Goal: Transaction & Acquisition: Book appointment/travel/reservation

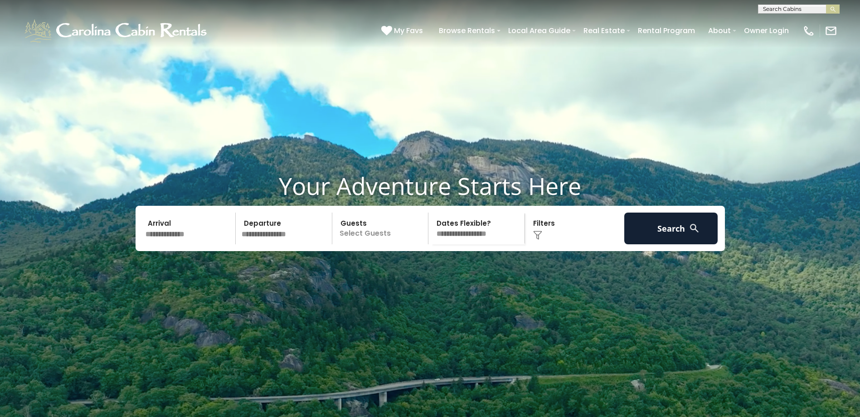
click at [200, 244] on input "text" at bounding box center [189, 229] width 94 height 32
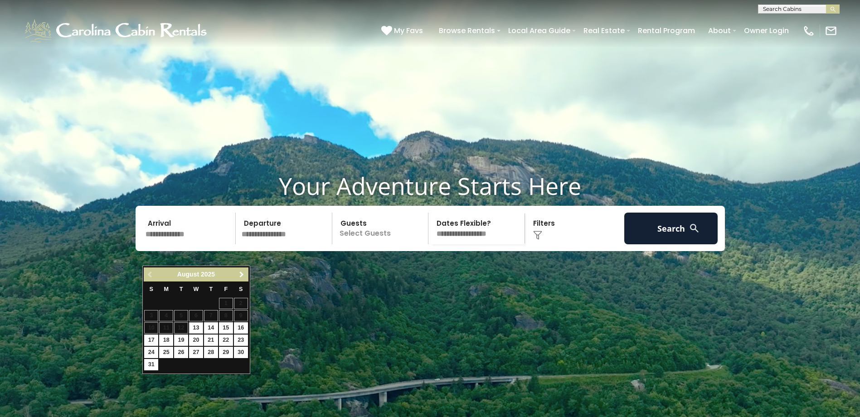
click at [243, 272] on span "Next" at bounding box center [241, 274] width 7 height 7
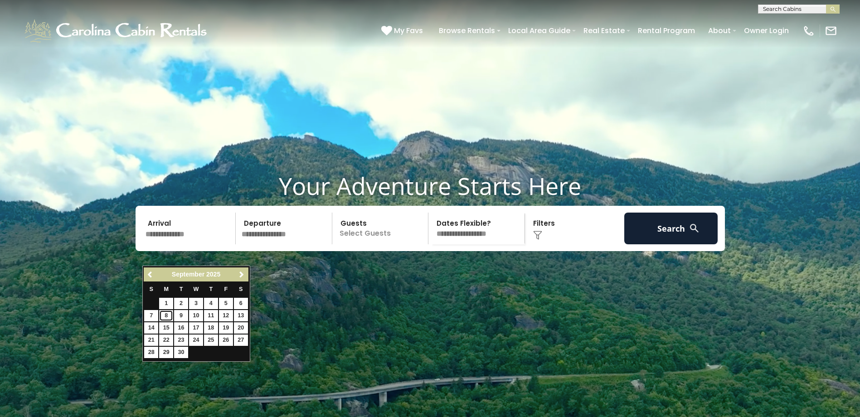
click at [165, 317] on link "8" at bounding box center [166, 315] width 14 height 11
type input "******"
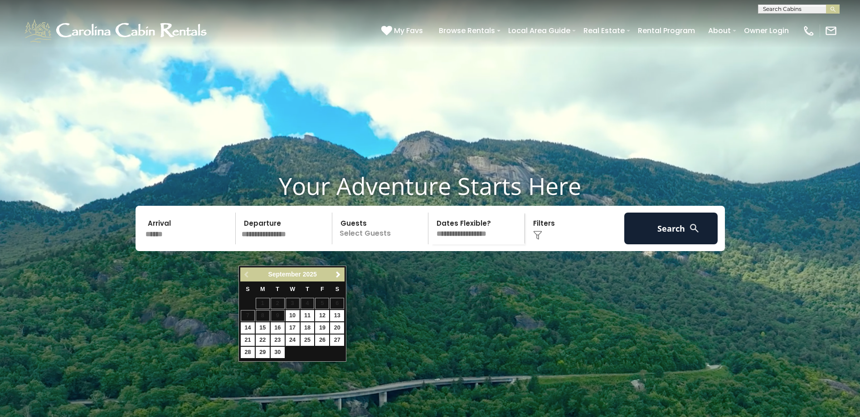
click at [289, 244] on input "text" at bounding box center [285, 229] width 94 height 32
click at [335, 315] on link "13" at bounding box center [337, 315] width 14 height 11
type input "*******"
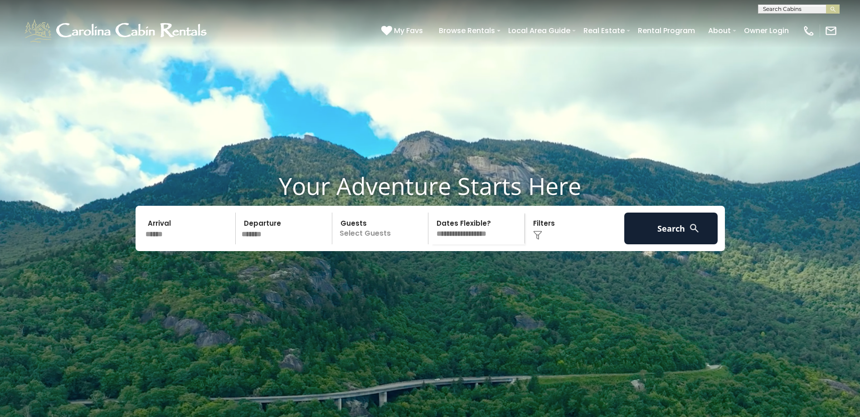
click at [377, 244] on p "Select Guests" at bounding box center [381, 229] width 93 height 32
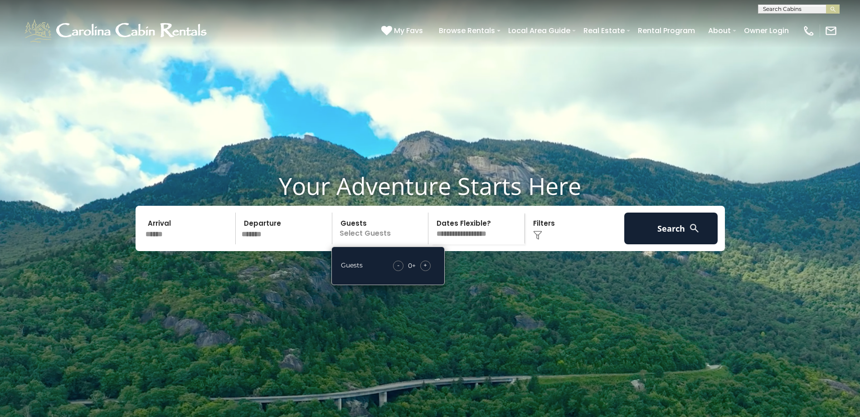
click at [425, 270] on span "+" at bounding box center [425, 265] width 4 height 9
drag, startPoint x: 425, startPoint y: 288, endPoint x: 488, endPoint y: 289, distance: 63.0
click at [490, 289] on video at bounding box center [430, 215] width 860 height 430
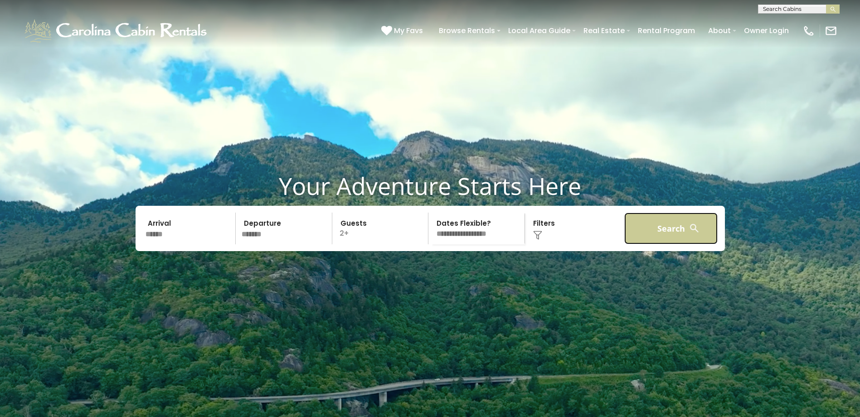
click at [667, 244] on button "Search" at bounding box center [671, 229] width 94 height 32
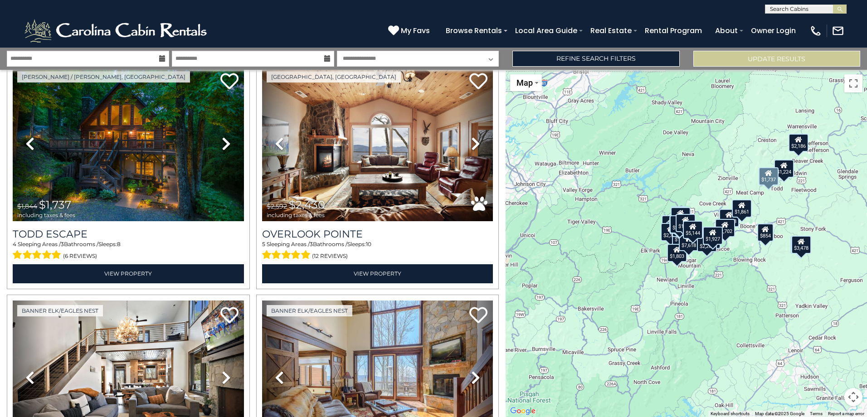
scroll to position [272, 0]
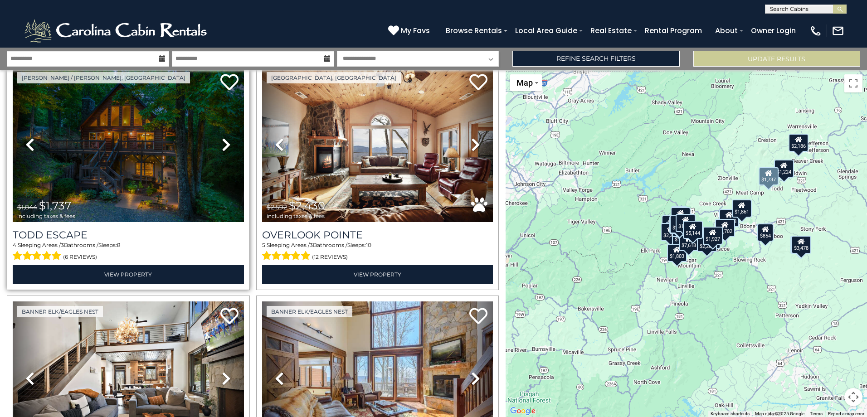
click at [230, 145] on link "Next" at bounding box center [226, 145] width 34 height 155
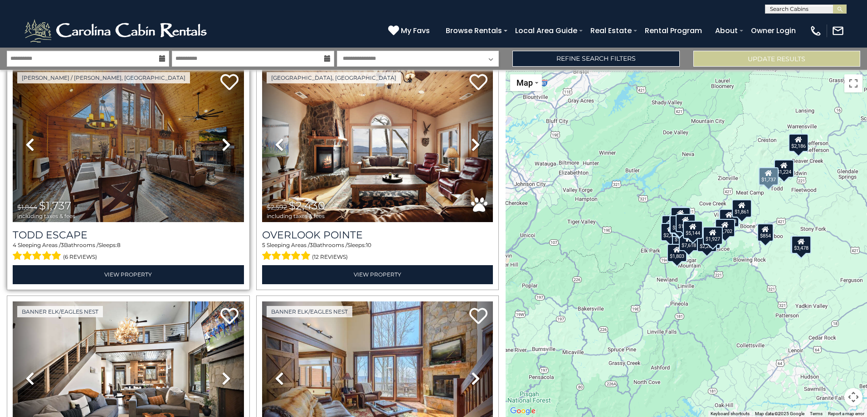
click at [230, 145] on link "Next" at bounding box center [226, 145] width 34 height 155
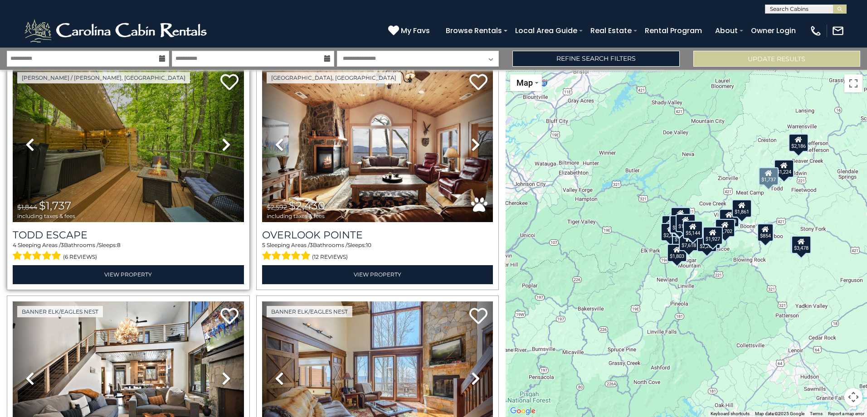
click at [230, 145] on link "Next" at bounding box center [226, 145] width 34 height 155
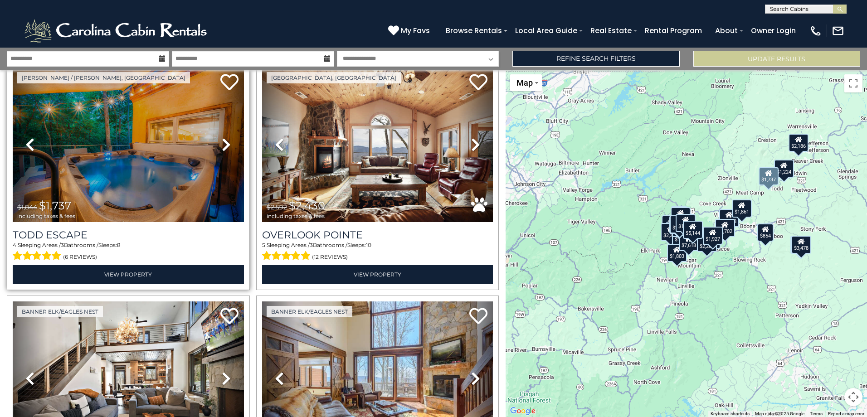
click at [230, 145] on link "Next" at bounding box center [226, 145] width 34 height 155
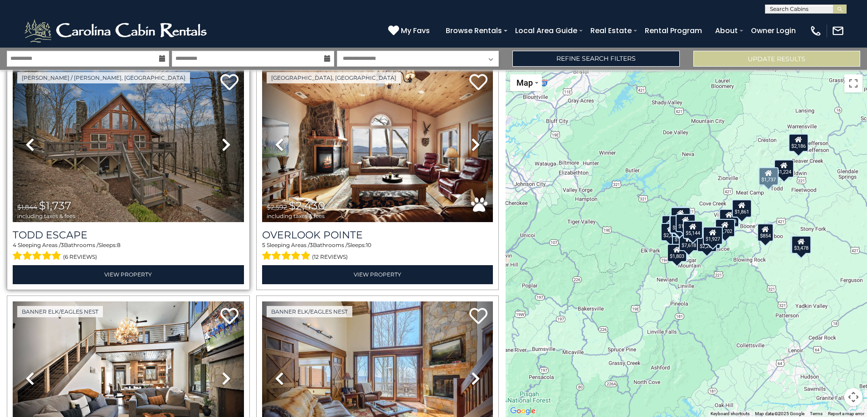
click at [230, 145] on link "Next" at bounding box center [226, 145] width 34 height 155
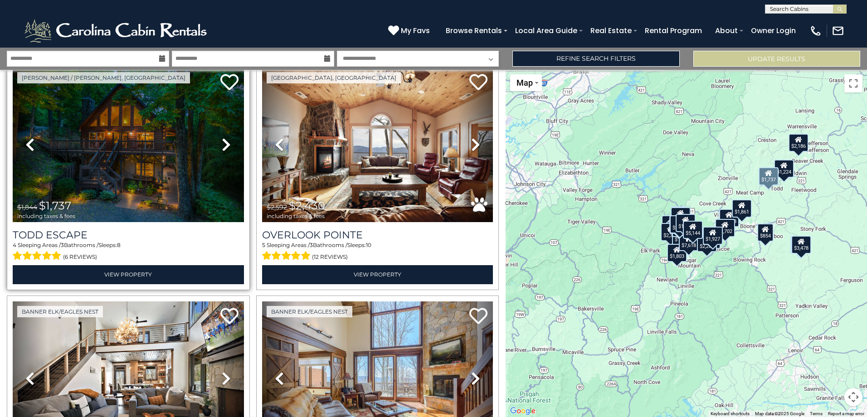
click at [230, 145] on link "Next" at bounding box center [226, 145] width 34 height 155
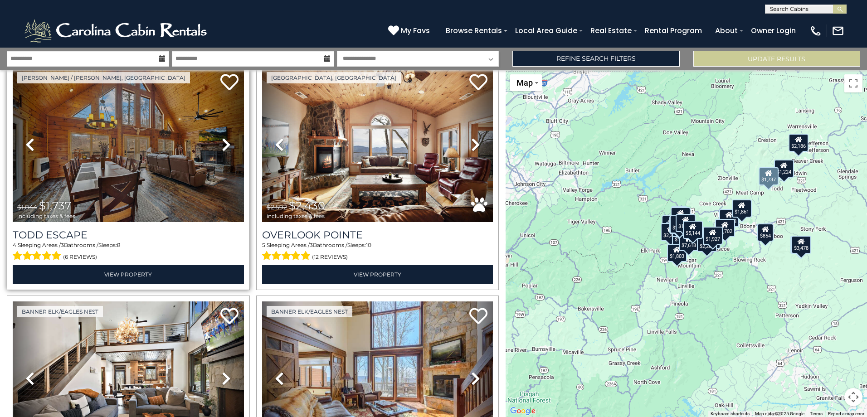
click at [230, 145] on link "Next" at bounding box center [226, 145] width 34 height 155
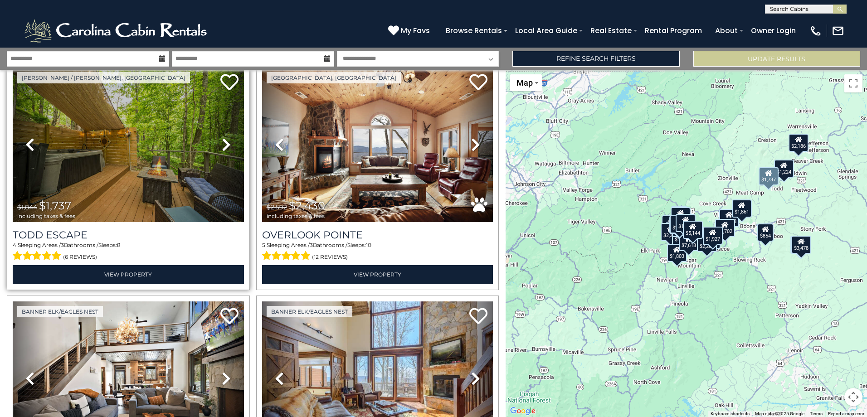
click at [230, 145] on link "Next" at bounding box center [226, 145] width 34 height 155
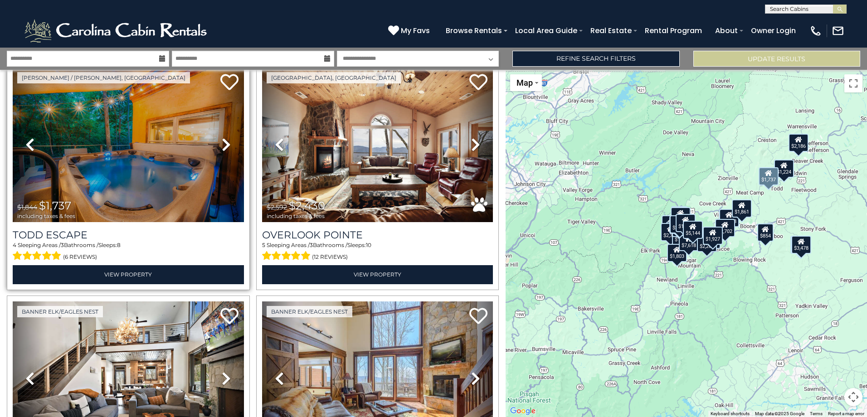
click at [230, 145] on link "Next" at bounding box center [226, 145] width 34 height 155
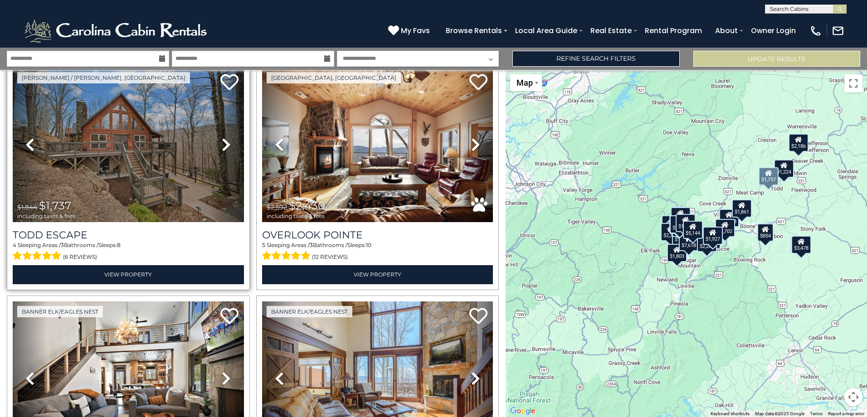
click at [230, 145] on link "Next" at bounding box center [226, 145] width 34 height 155
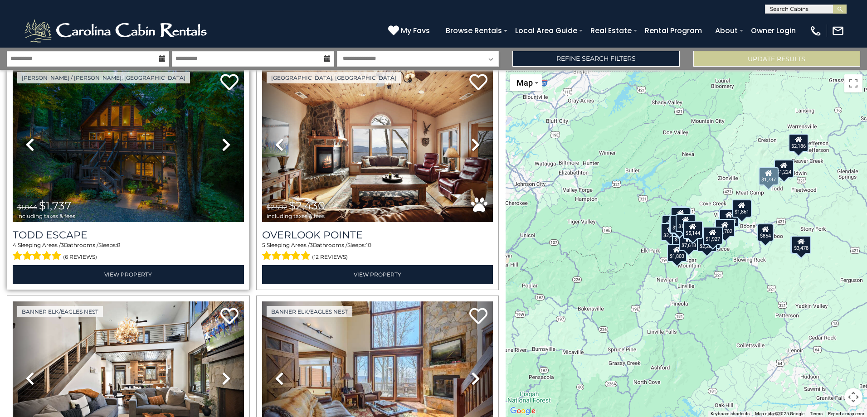
click at [230, 145] on link "Next" at bounding box center [226, 145] width 34 height 155
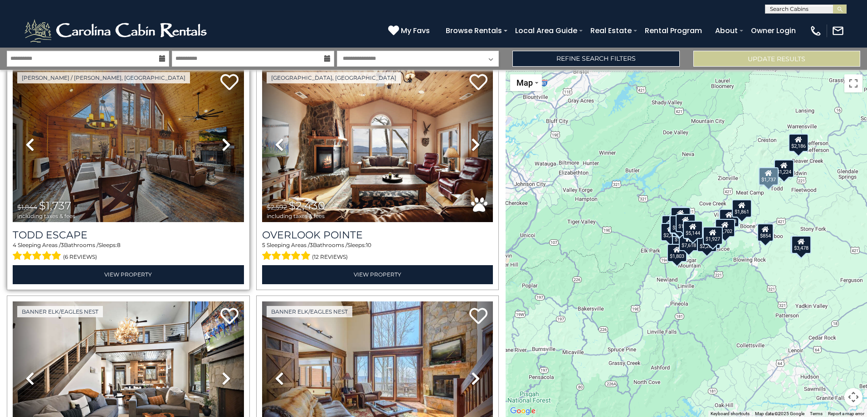
click at [230, 145] on link "Next" at bounding box center [226, 145] width 34 height 155
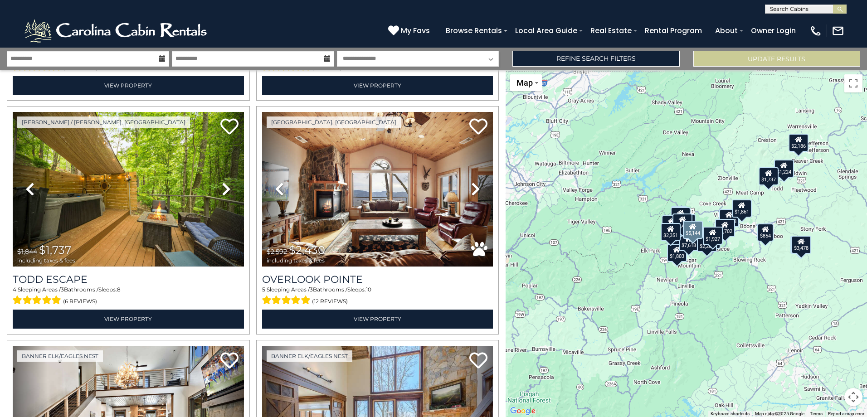
scroll to position [227, 0]
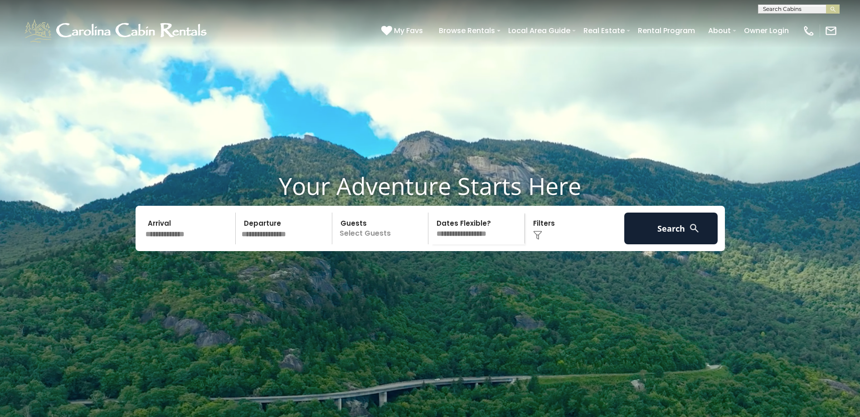
click at [371, 244] on p "Select Guests" at bounding box center [381, 229] width 93 height 32
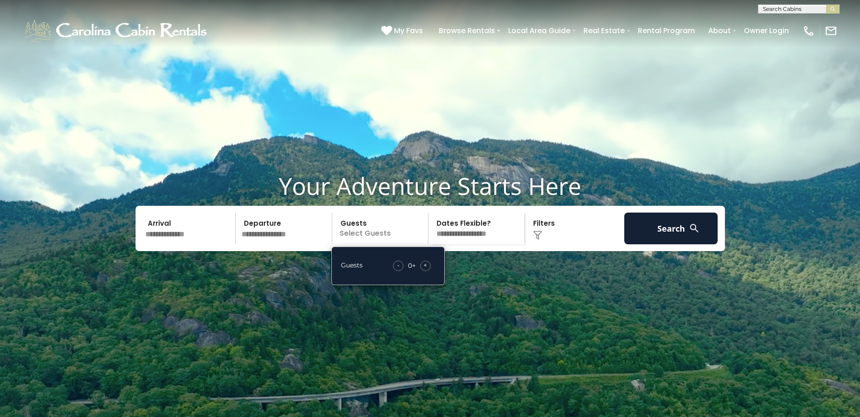
click at [425, 270] on span "+" at bounding box center [425, 265] width 4 height 9
click at [422, 271] on div "+" at bounding box center [425, 266] width 10 height 10
click at [424, 270] on span "+" at bounding box center [425, 265] width 4 height 9
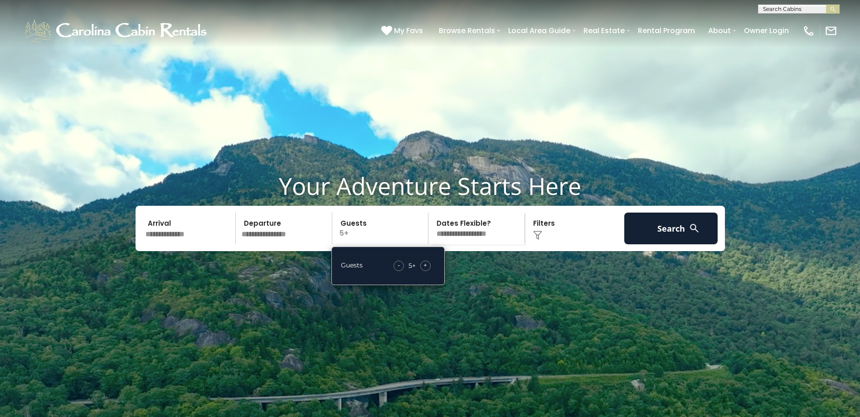
click at [424, 270] on span "+" at bounding box center [425, 265] width 4 height 9
click at [294, 300] on video at bounding box center [430, 215] width 860 height 430
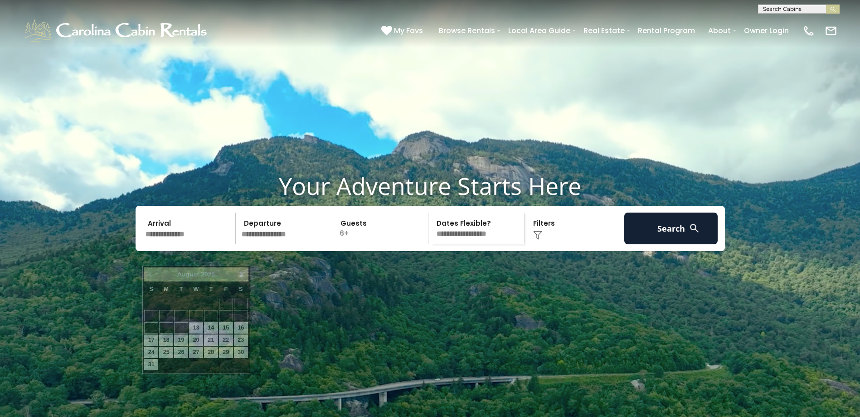
click at [190, 244] on input "text" at bounding box center [189, 229] width 94 height 32
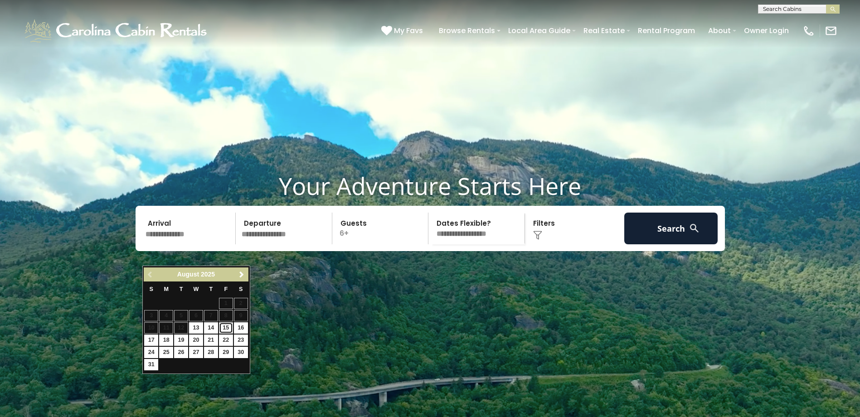
click at [230, 329] on link "15" at bounding box center [226, 327] width 14 height 11
type input "*******"
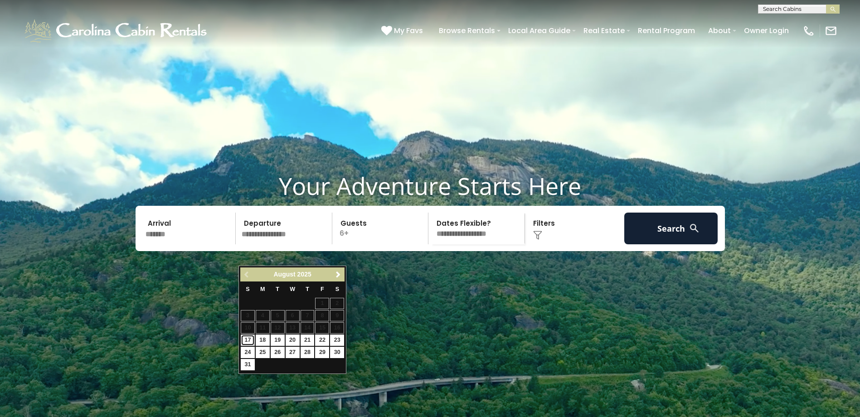
click at [248, 339] on link "17" at bounding box center [248, 340] width 14 height 11
type input "*******"
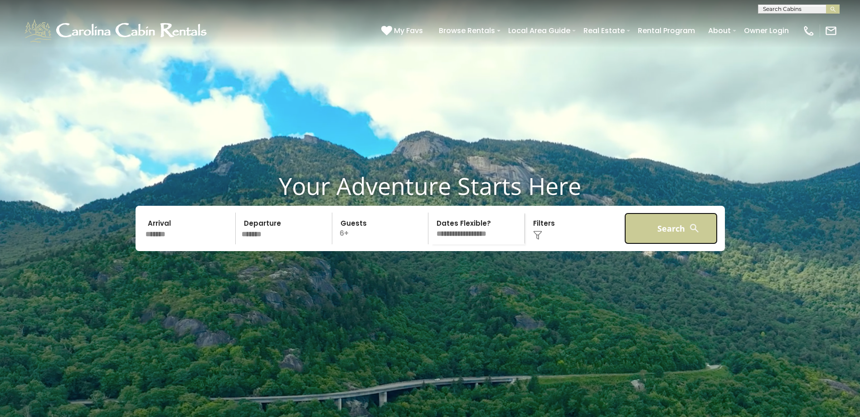
click at [664, 244] on button "Search" at bounding box center [671, 229] width 94 height 32
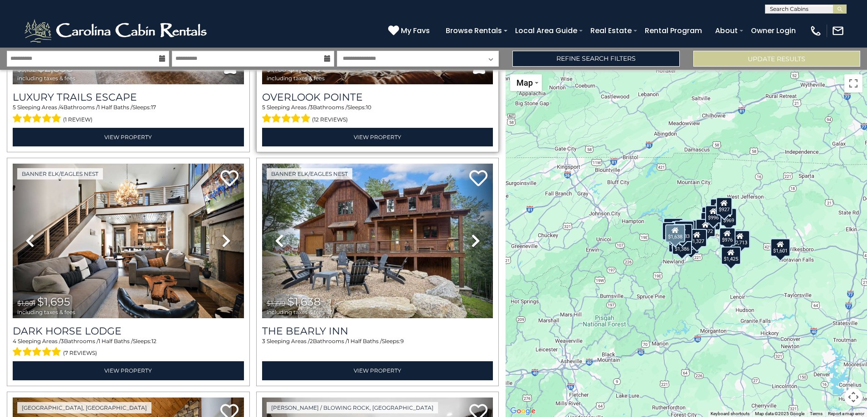
scroll to position [181, 0]
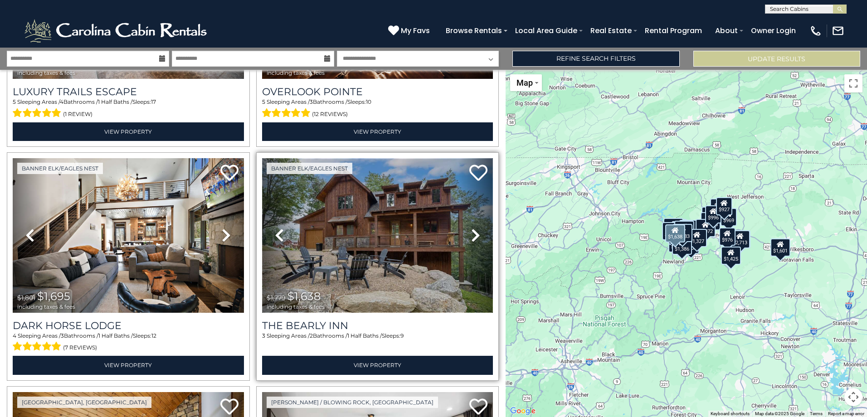
click at [390, 248] on img at bounding box center [377, 235] width 231 height 155
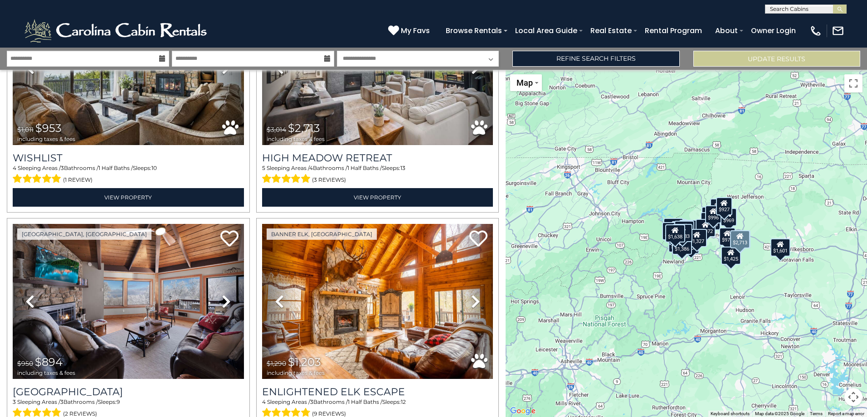
scroll to position [589, 0]
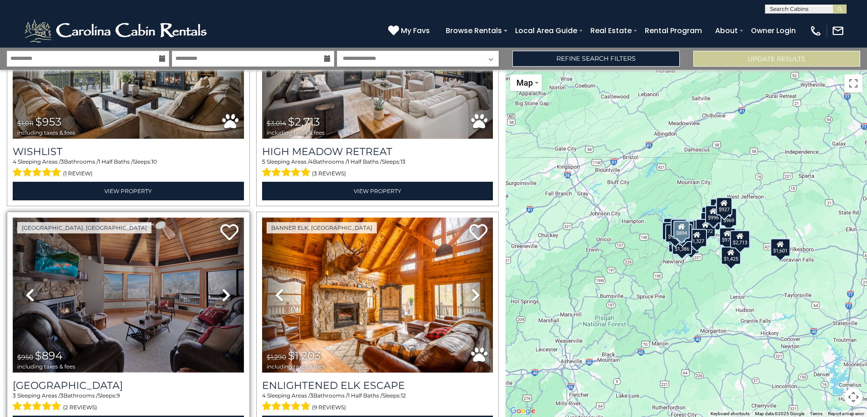
click at [144, 269] on img at bounding box center [128, 295] width 231 height 155
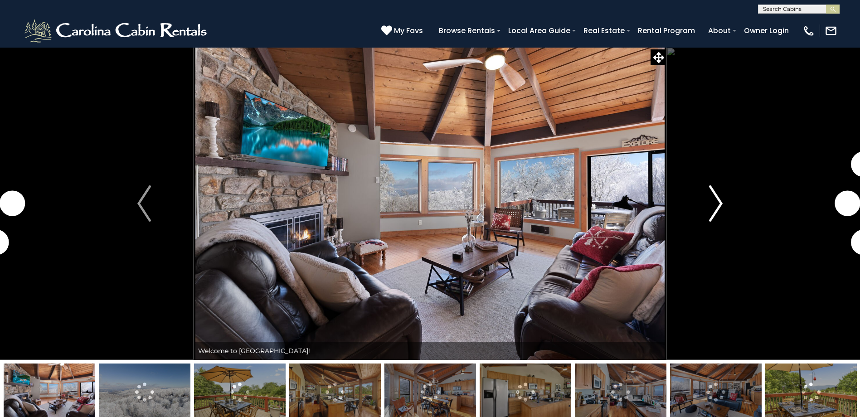
click at [718, 208] on img "Next" at bounding box center [716, 203] width 14 height 36
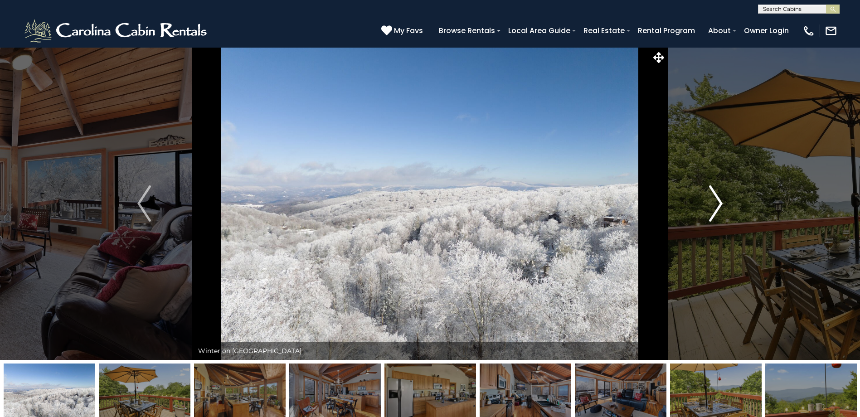
click at [718, 208] on img "Next" at bounding box center [716, 203] width 14 height 36
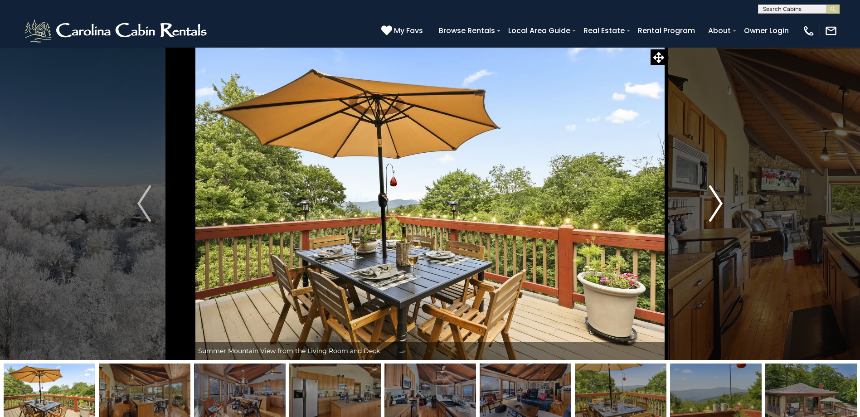
click at [718, 208] on img "Next" at bounding box center [716, 203] width 14 height 36
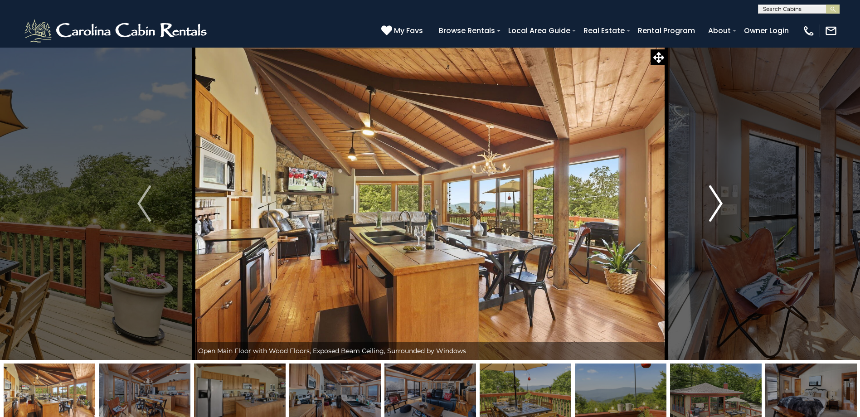
click at [718, 208] on img "Next" at bounding box center [716, 203] width 14 height 36
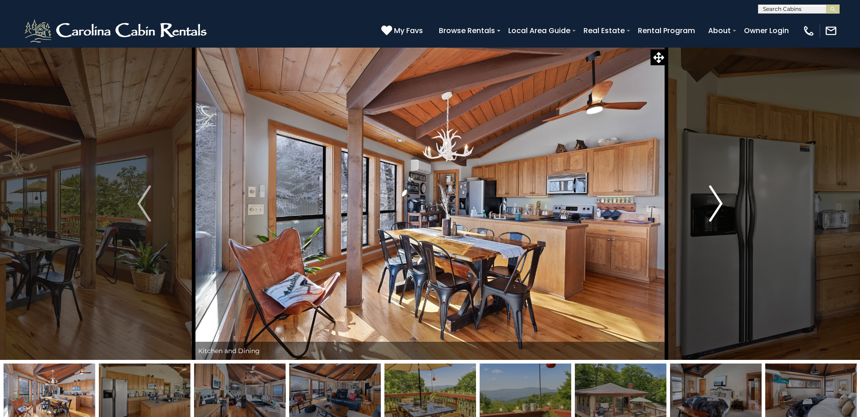
click at [718, 208] on img "Next" at bounding box center [716, 203] width 14 height 36
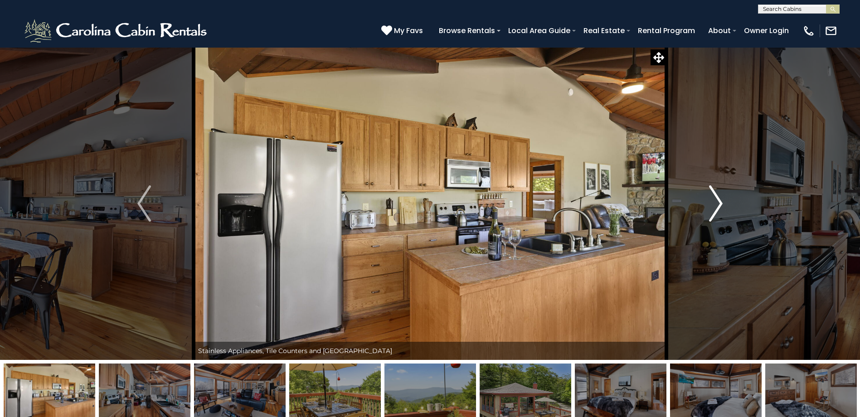
click at [718, 208] on img "Next" at bounding box center [716, 203] width 14 height 36
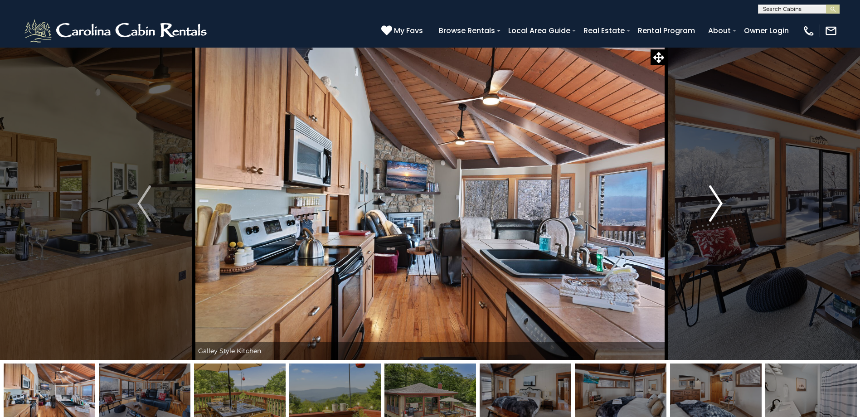
click at [718, 208] on img "Next" at bounding box center [716, 203] width 14 height 36
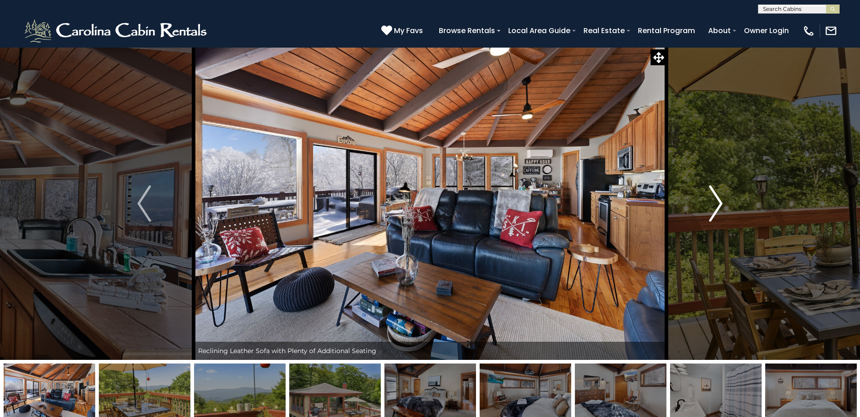
click at [718, 208] on img "Next" at bounding box center [716, 203] width 14 height 36
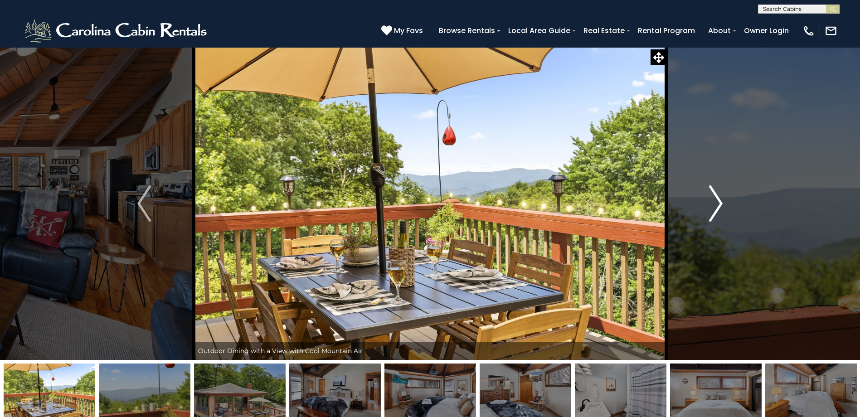
click at [718, 208] on img "Next" at bounding box center [716, 203] width 14 height 36
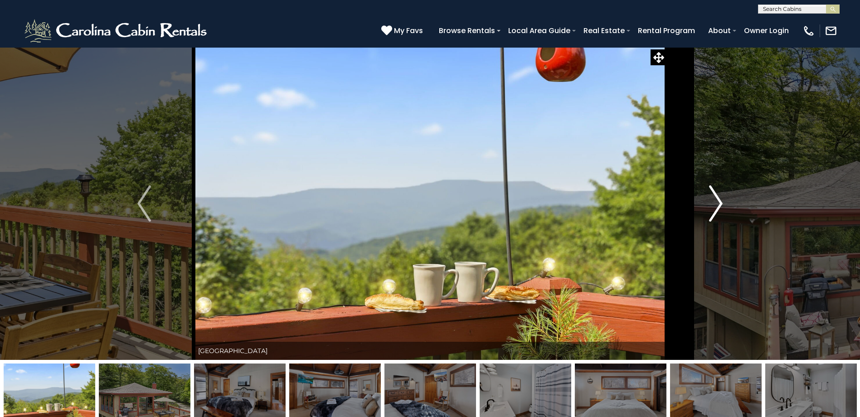
click at [718, 208] on img "Next" at bounding box center [716, 203] width 14 height 36
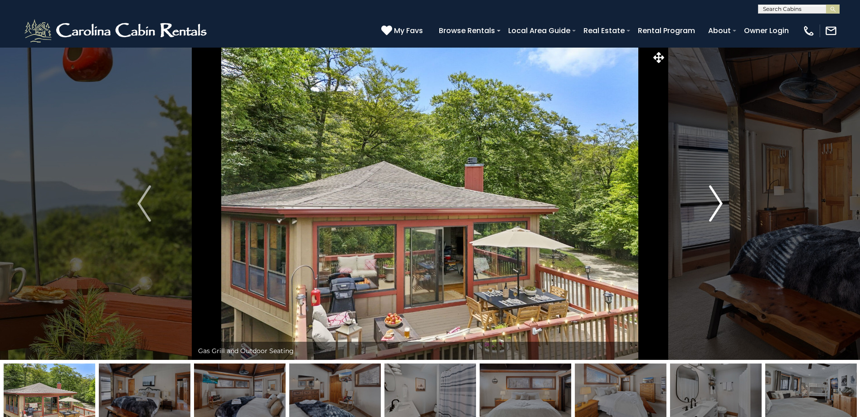
click at [718, 208] on img "Next" at bounding box center [716, 203] width 14 height 36
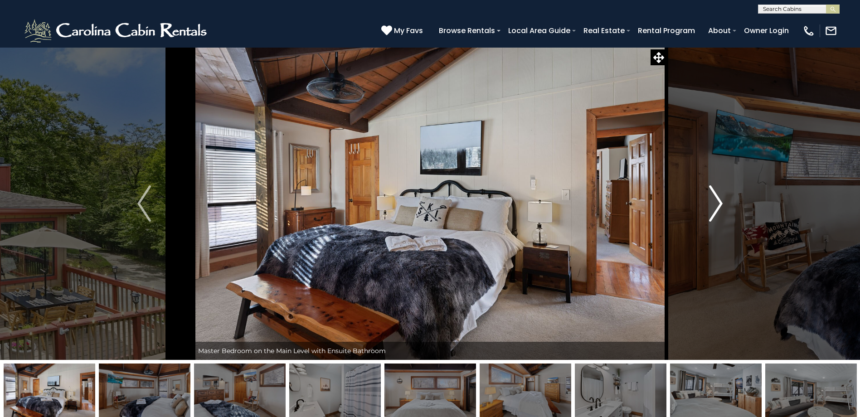
click at [718, 208] on img "Next" at bounding box center [716, 203] width 14 height 36
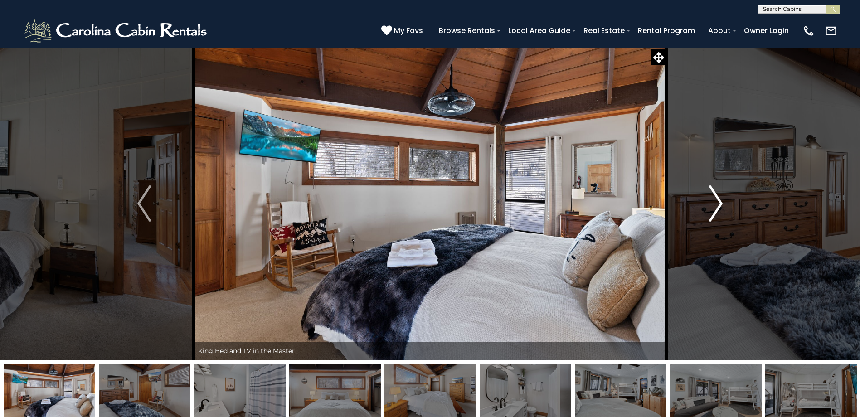
click at [718, 208] on img "Next" at bounding box center [716, 203] width 14 height 36
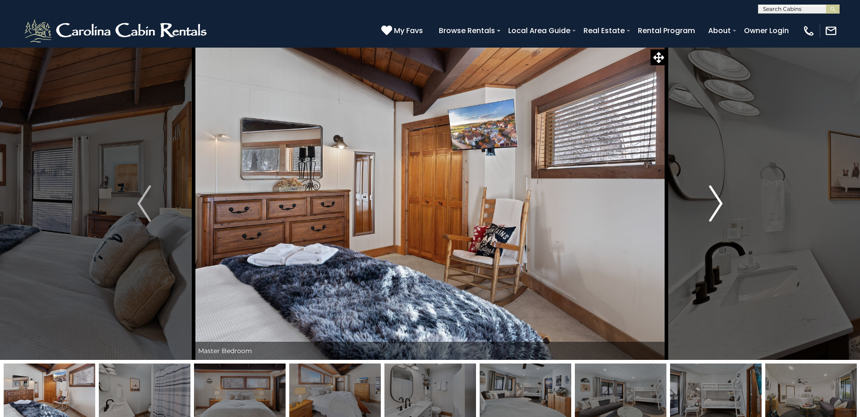
click at [718, 208] on img "Next" at bounding box center [716, 203] width 14 height 36
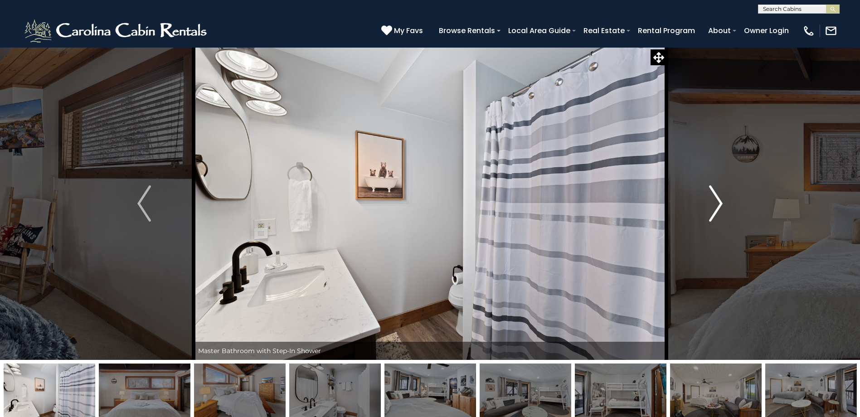
click at [718, 208] on img "Next" at bounding box center [716, 203] width 14 height 36
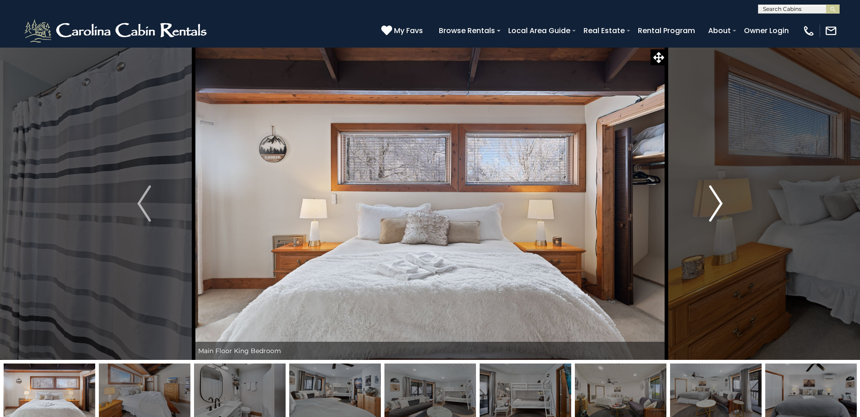
click at [718, 208] on img "Next" at bounding box center [716, 203] width 14 height 36
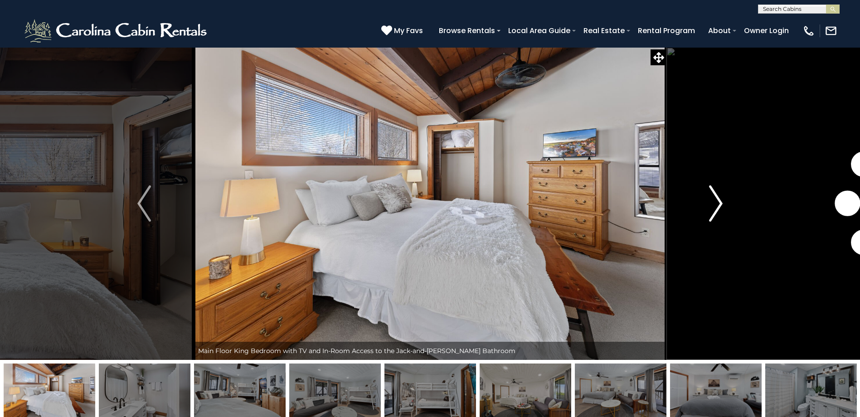
click at [718, 208] on img "Next" at bounding box center [716, 203] width 14 height 36
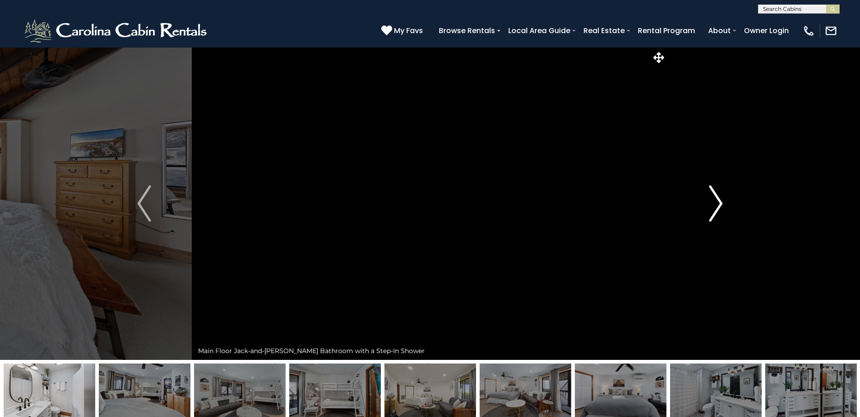
click at [718, 208] on img "Next" at bounding box center [716, 203] width 14 height 36
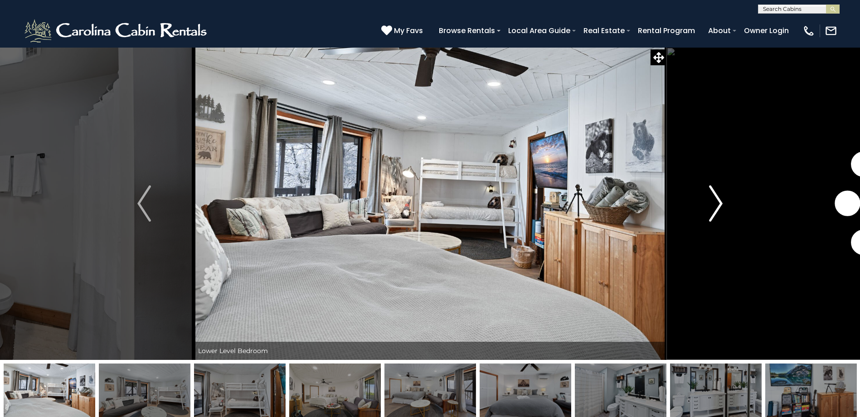
click at [718, 208] on img "Next" at bounding box center [716, 203] width 14 height 36
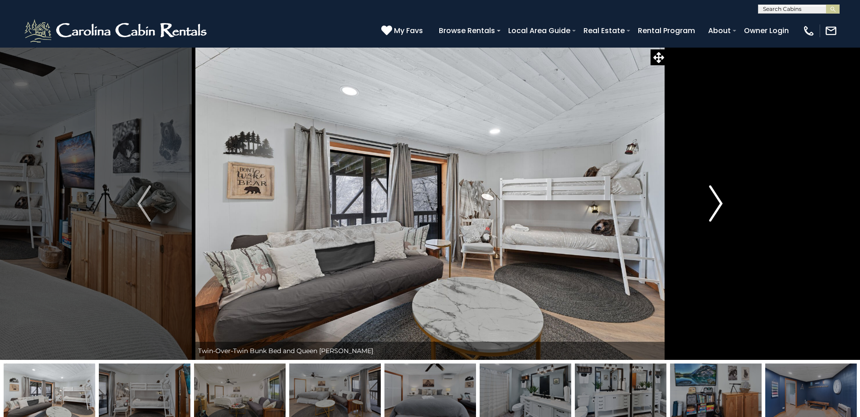
click at [718, 208] on img "Next" at bounding box center [716, 203] width 14 height 36
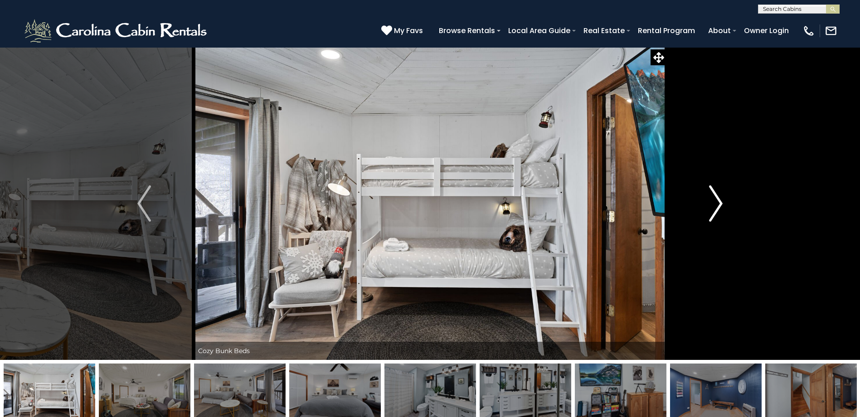
click at [718, 208] on img "Next" at bounding box center [716, 203] width 14 height 36
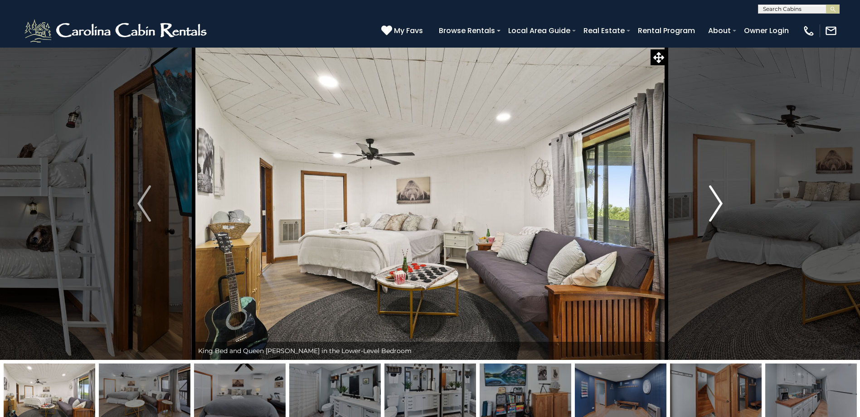
click at [718, 208] on img "Next" at bounding box center [716, 203] width 14 height 36
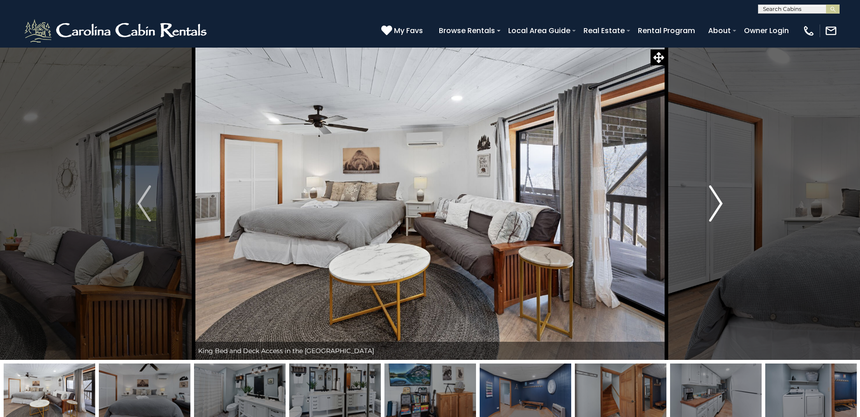
click at [718, 208] on img "Next" at bounding box center [716, 203] width 14 height 36
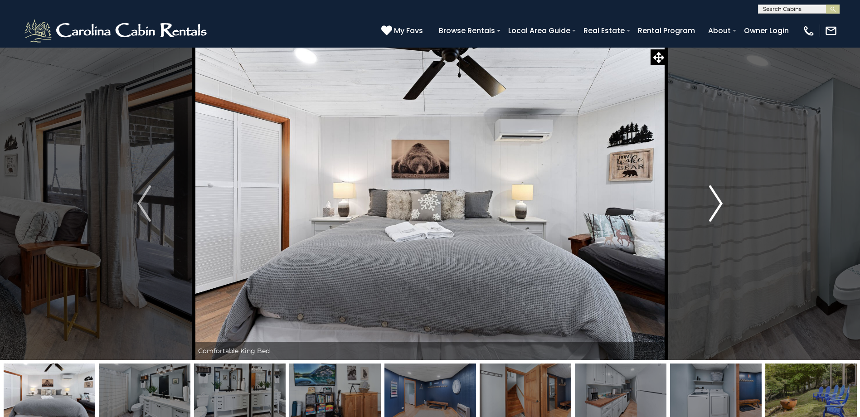
click at [718, 208] on img "Next" at bounding box center [716, 203] width 14 height 36
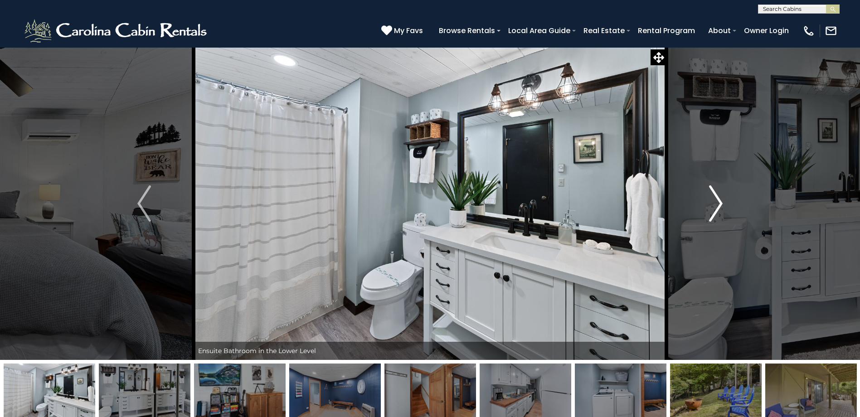
click at [718, 208] on img "Next" at bounding box center [716, 203] width 14 height 36
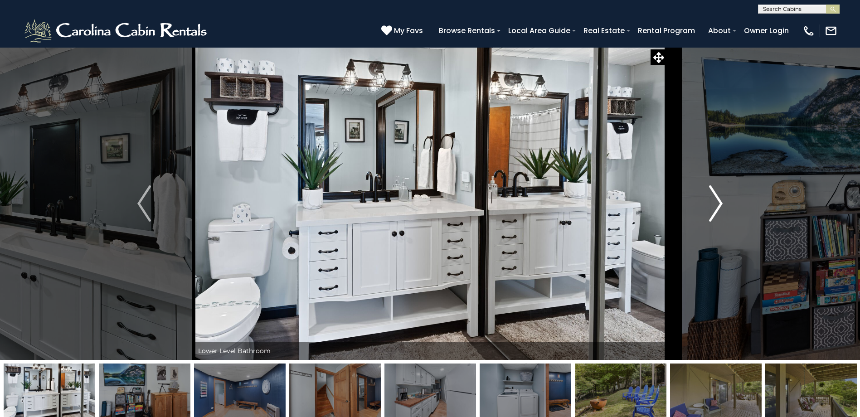
click at [718, 208] on img "Next" at bounding box center [716, 203] width 14 height 36
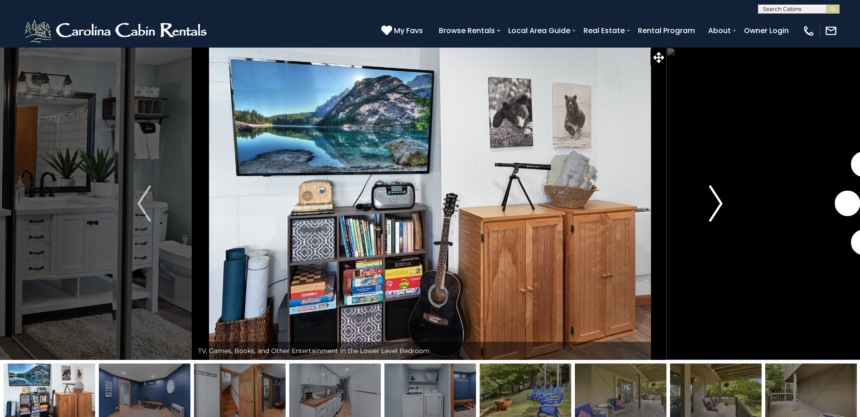
click at [718, 208] on img "Next" at bounding box center [716, 203] width 14 height 36
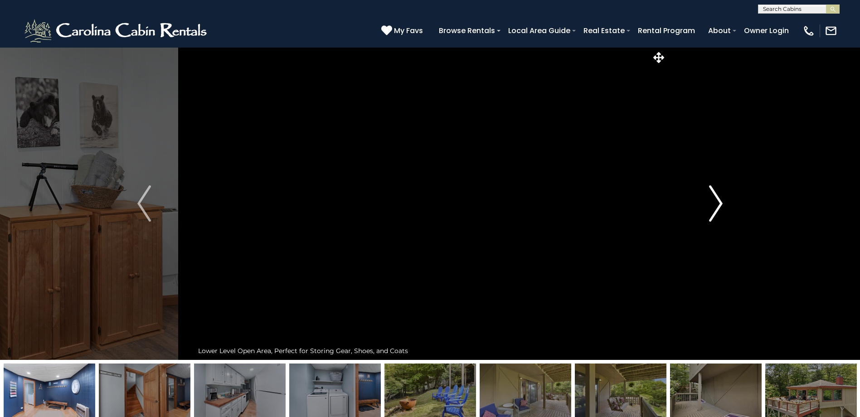
click at [718, 208] on img "Next" at bounding box center [716, 203] width 14 height 36
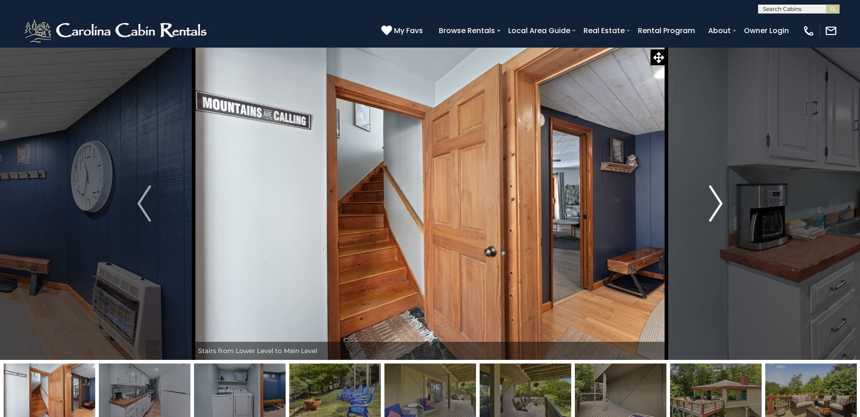
click at [718, 208] on img "Next" at bounding box center [716, 203] width 14 height 36
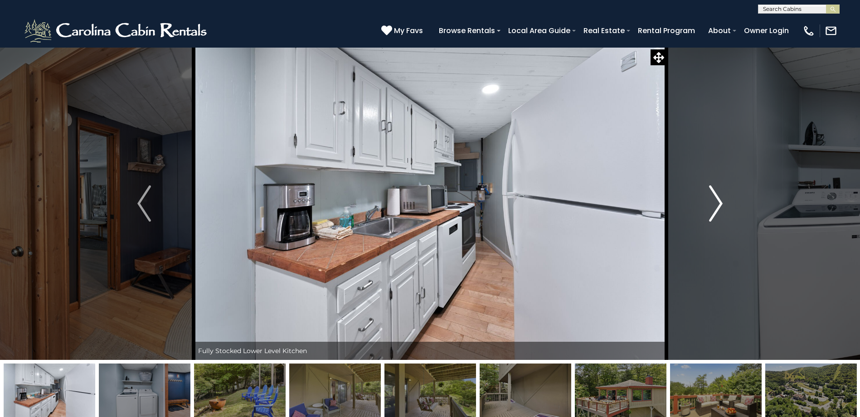
click at [718, 208] on img "Next" at bounding box center [716, 203] width 14 height 36
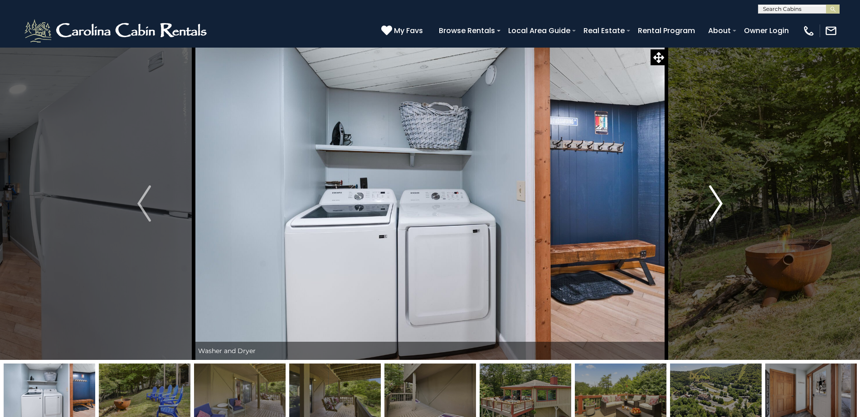
click at [718, 208] on img "Next" at bounding box center [716, 203] width 14 height 36
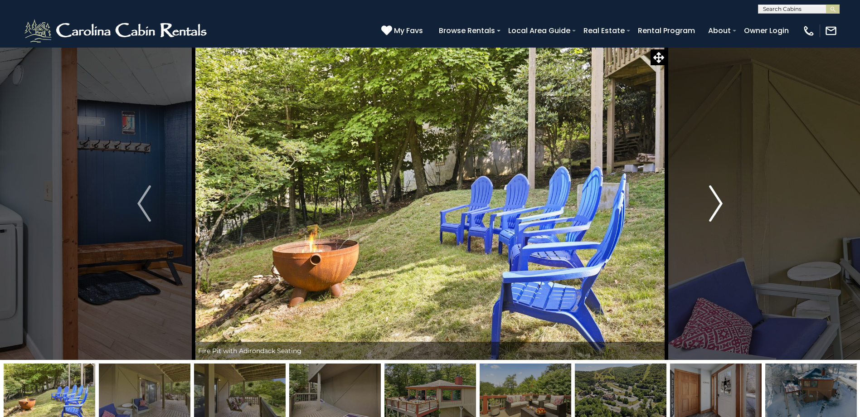
click at [718, 208] on img "Next" at bounding box center [716, 203] width 14 height 36
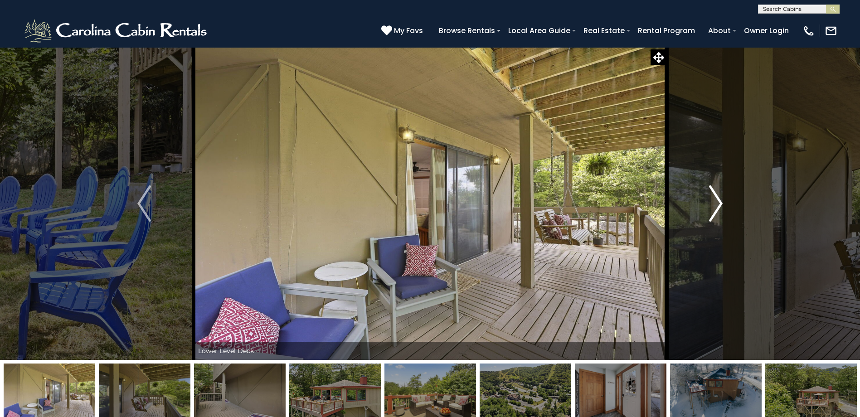
click at [718, 208] on img "Next" at bounding box center [716, 203] width 14 height 36
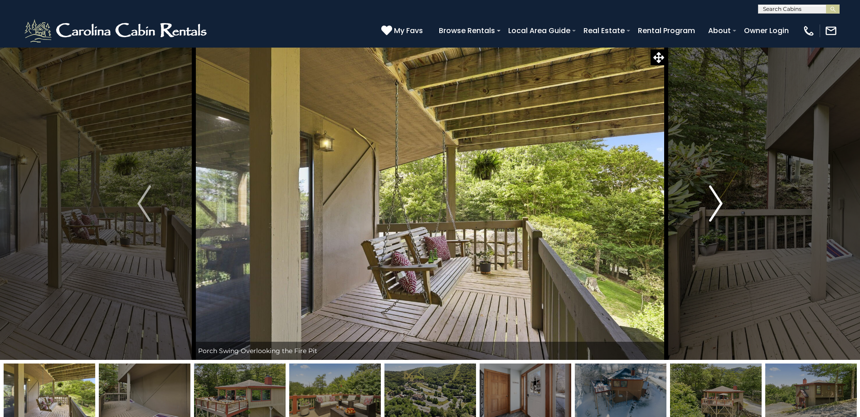
click at [718, 208] on img "Next" at bounding box center [716, 203] width 14 height 36
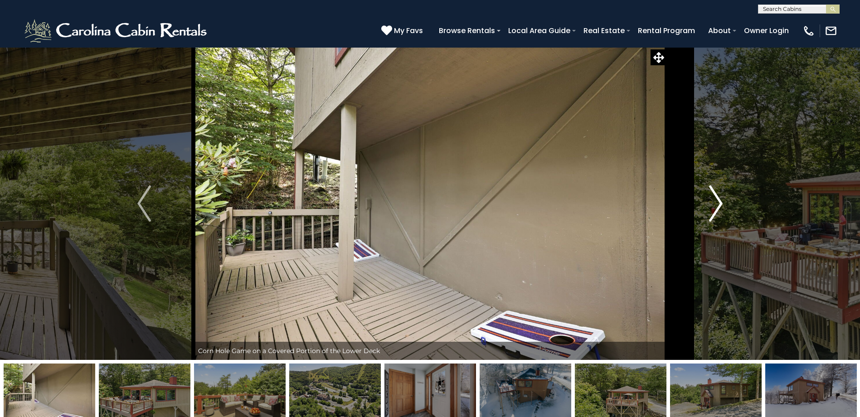
click at [718, 208] on img "Next" at bounding box center [716, 203] width 14 height 36
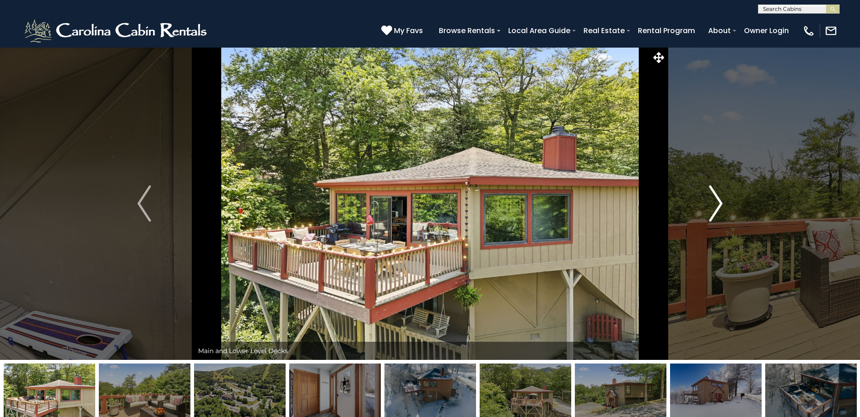
click at [718, 208] on img "Next" at bounding box center [716, 203] width 14 height 36
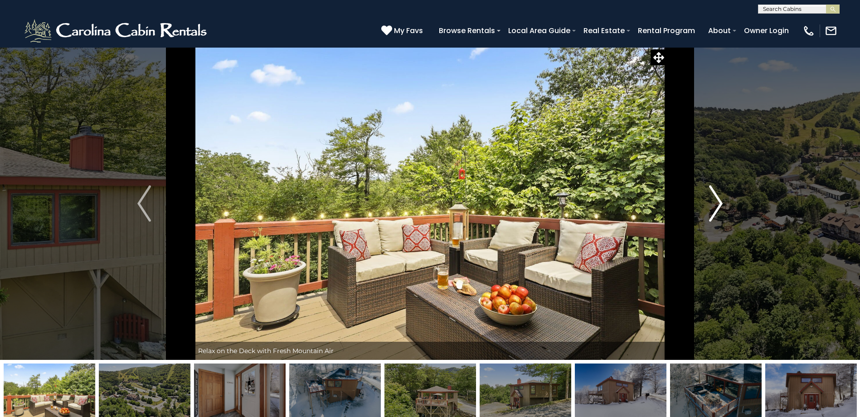
click at [718, 208] on img "Next" at bounding box center [716, 203] width 14 height 36
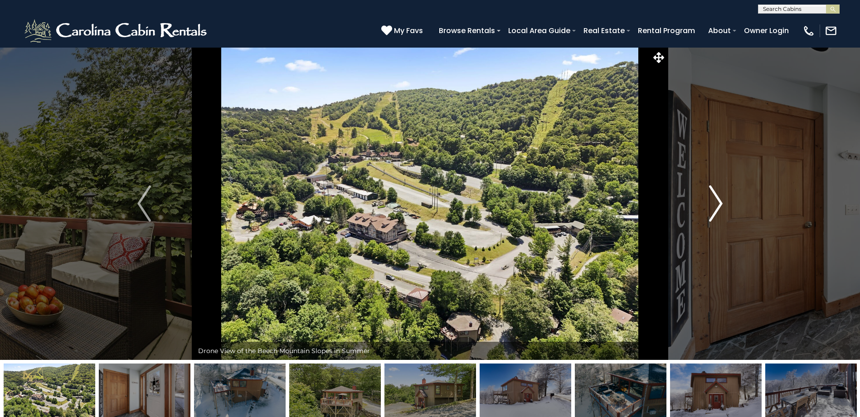
click at [718, 208] on img "Next" at bounding box center [716, 203] width 14 height 36
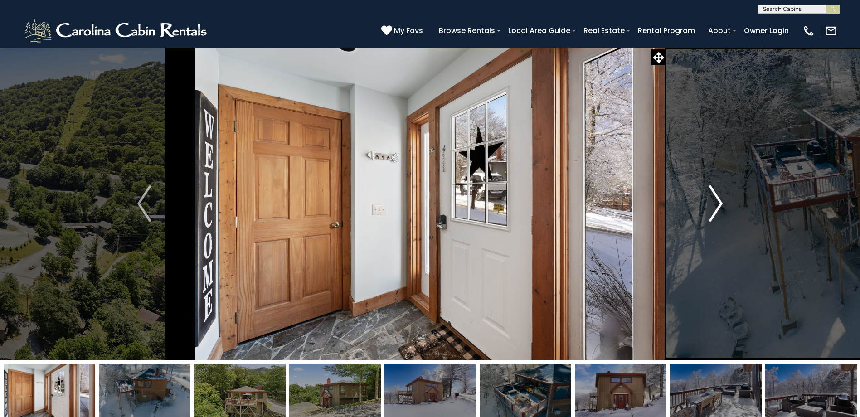
click at [718, 208] on img "Next" at bounding box center [716, 203] width 14 height 36
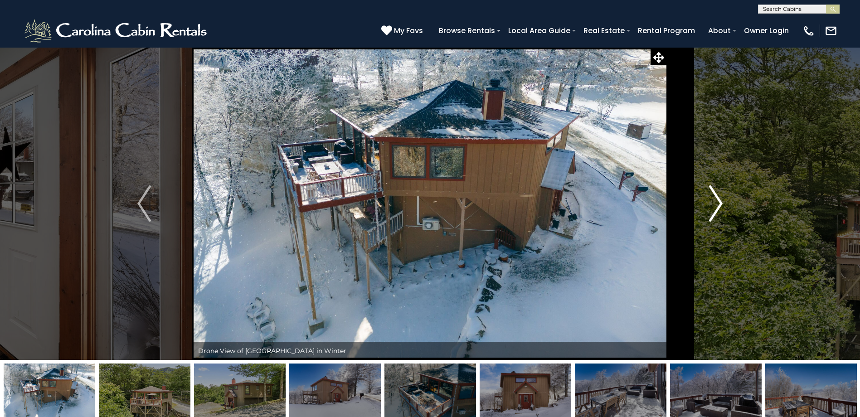
click at [718, 208] on img "Next" at bounding box center [716, 203] width 14 height 36
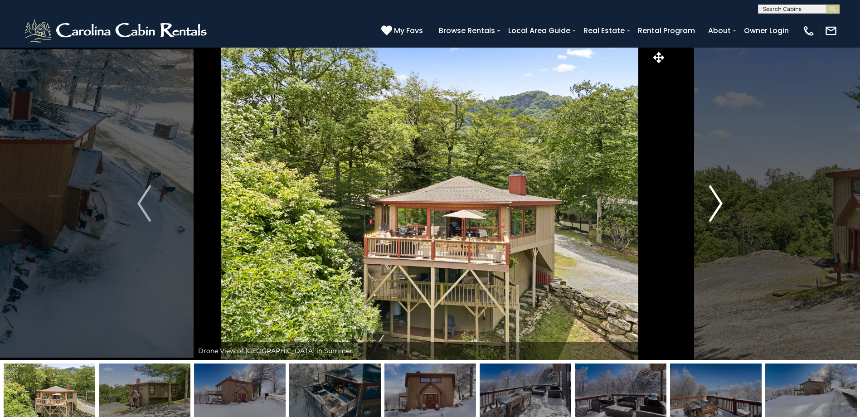
click at [718, 208] on img "Next" at bounding box center [716, 203] width 14 height 36
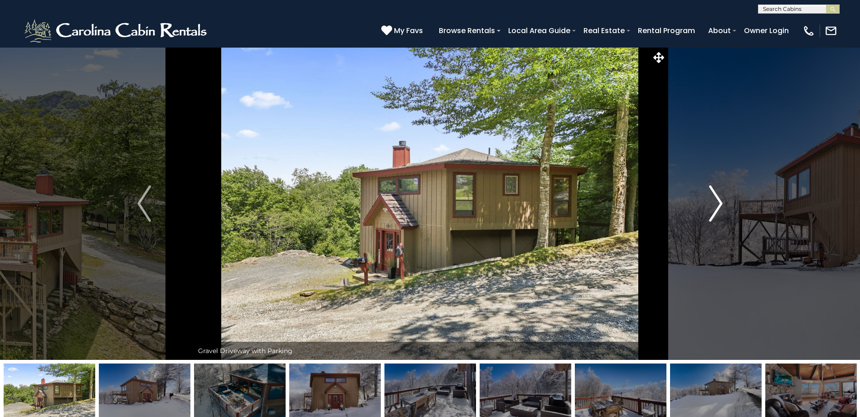
click at [718, 208] on img "Next" at bounding box center [716, 203] width 14 height 36
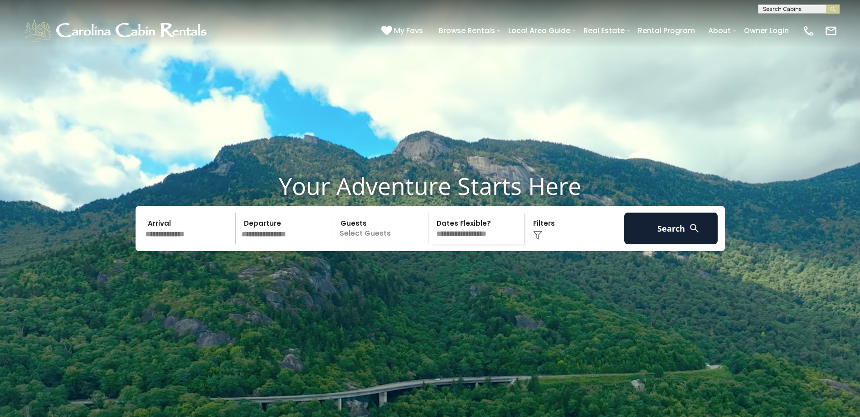
click at [177, 244] on input "text" at bounding box center [189, 229] width 94 height 32
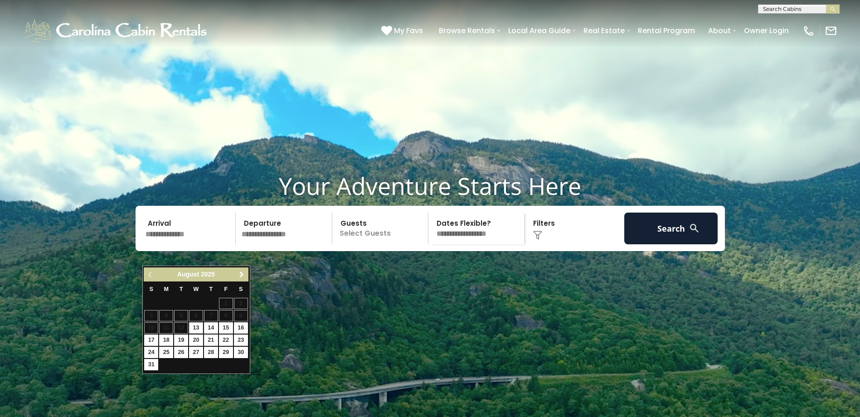
click at [239, 274] on span "Next" at bounding box center [241, 274] width 7 height 7
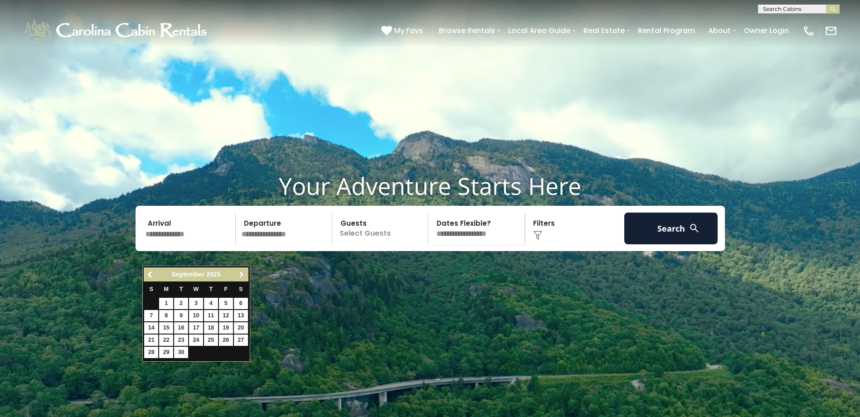
click at [239, 274] on span "Next" at bounding box center [241, 274] width 7 height 7
click at [242, 270] on link "Next" at bounding box center [241, 274] width 11 height 11
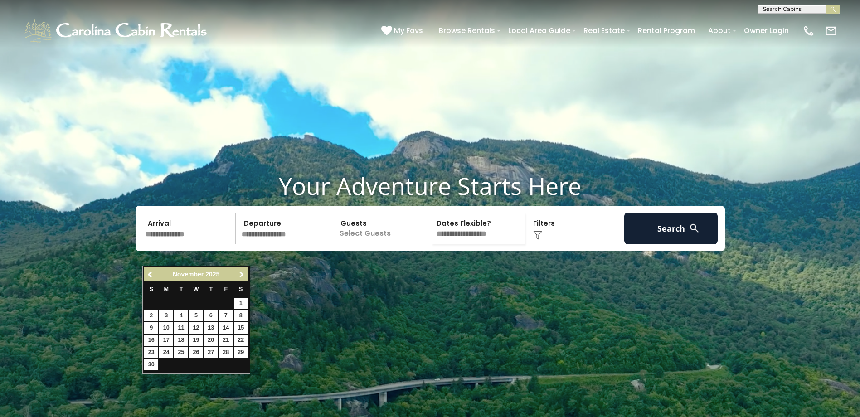
click at [245, 275] on span "Next" at bounding box center [241, 274] width 7 height 7
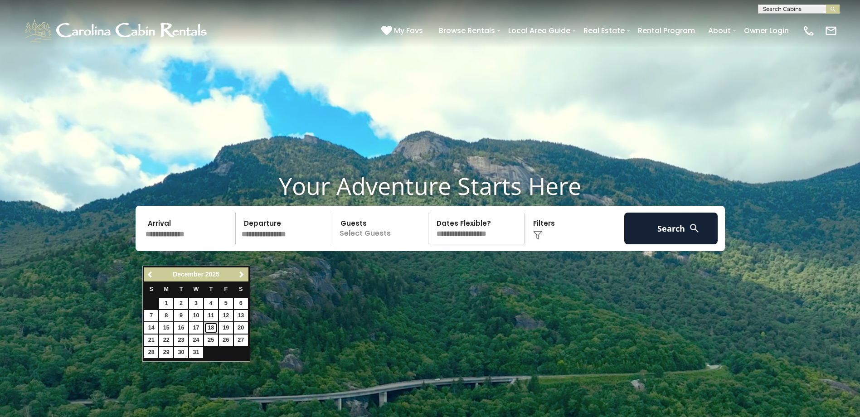
click at [209, 327] on link "18" at bounding box center [211, 327] width 14 height 11
type input "********"
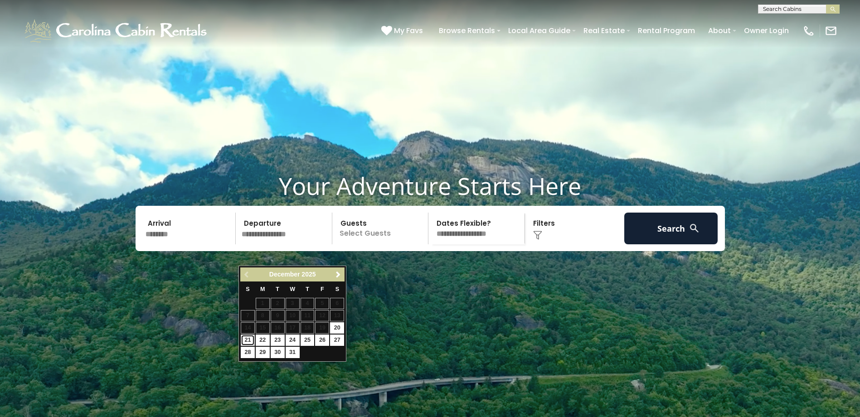
click at [247, 340] on link "21" at bounding box center [248, 340] width 14 height 11
type input "********"
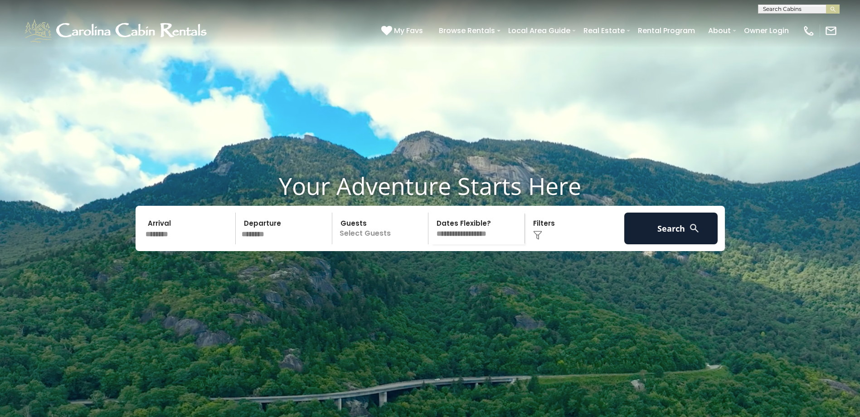
click at [358, 244] on p "Select Guests" at bounding box center [381, 229] width 93 height 32
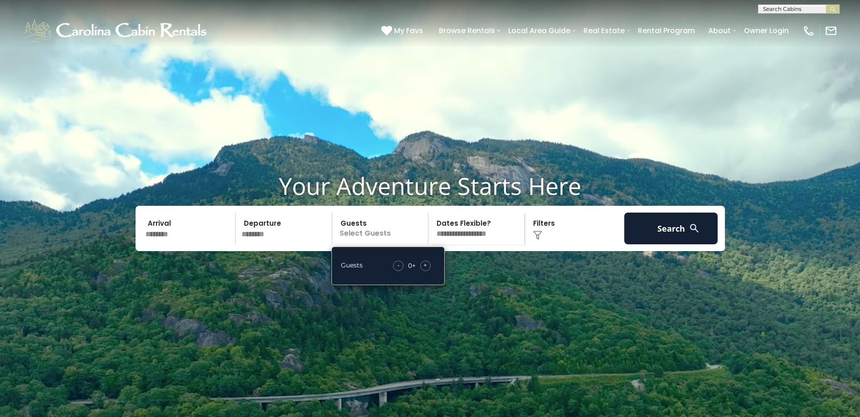
click at [426, 270] on span "+" at bounding box center [425, 265] width 4 height 9
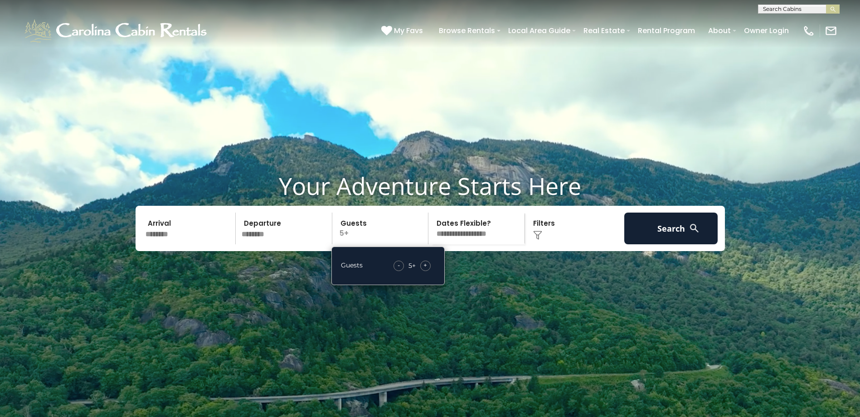
click at [426, 270] on span "+" at bounding box center [425, 265] width 4 height 9
click at [672, 238] on button "Search" at bounding box center [671, 229] width 94 height 32
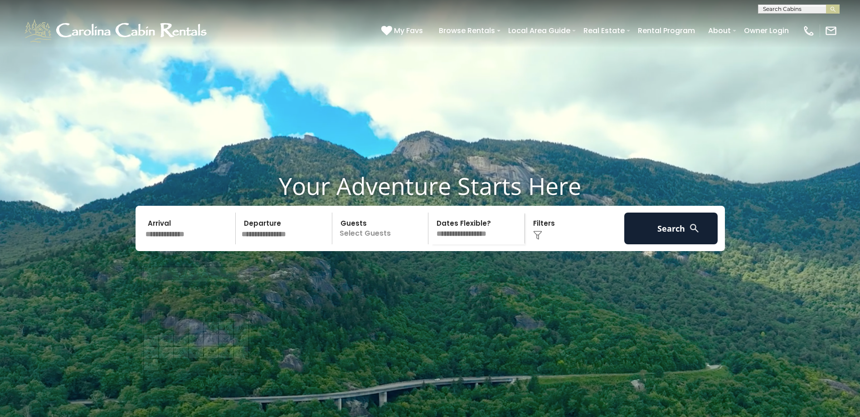
click at [167, 244] on input "text" at bounding box center [189, 229] width 94 height 32
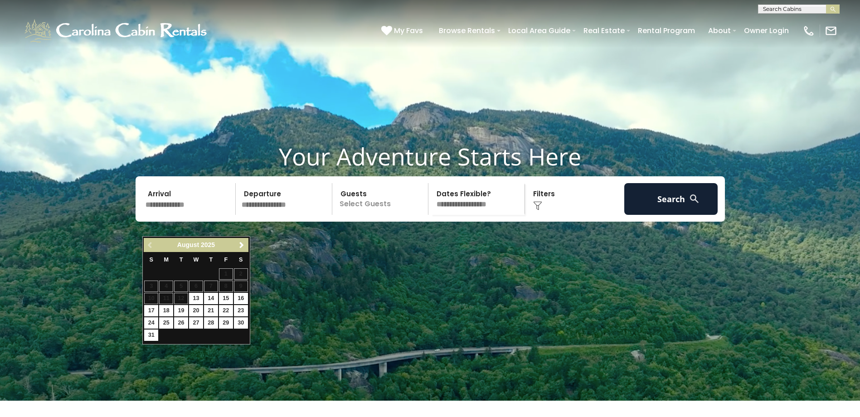
scroll to position [45, 0]
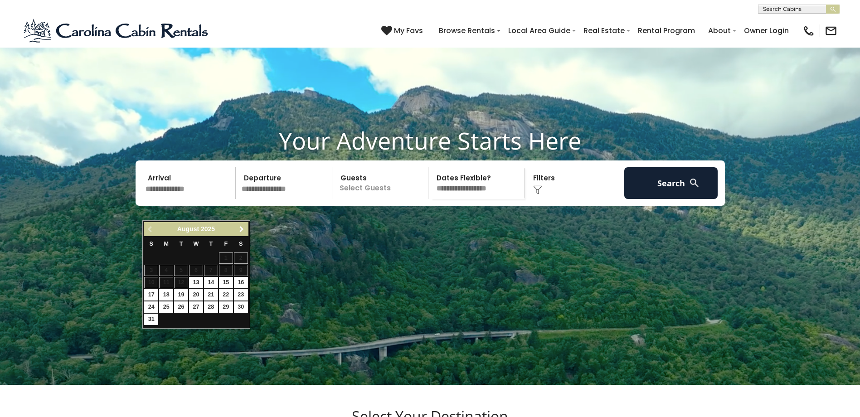
click at [244, 226] on span "Next" at bounding box center [241, 229] width 7 height 7
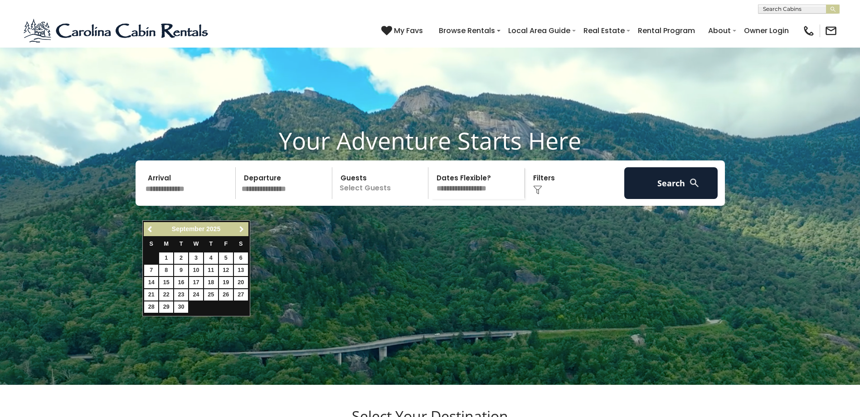
click at [244, 226] on span "Next" at bounding box center [241, 229] width 7 height 7
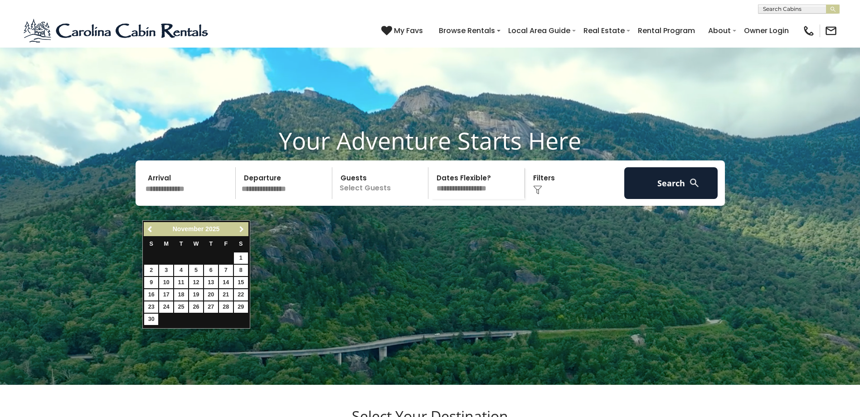
click at [244, 226] on span "Next" at bounding box center [241, 229] width 7 height 7
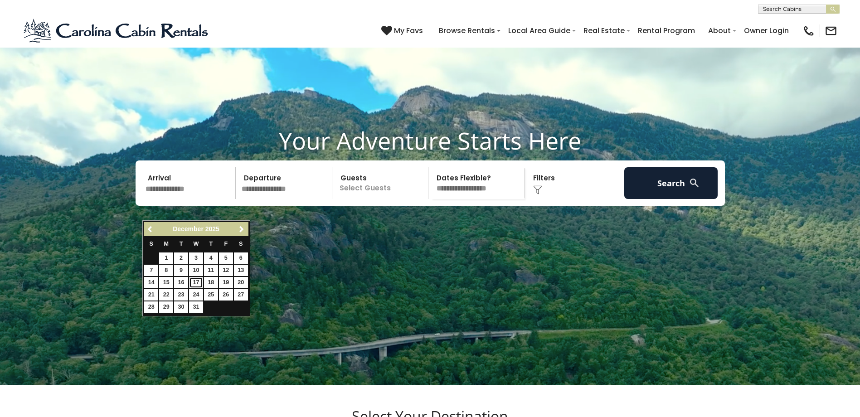
click at [199, 281] on link "17" at bounding box center [196, 282] width 14 height 11
type input "********"
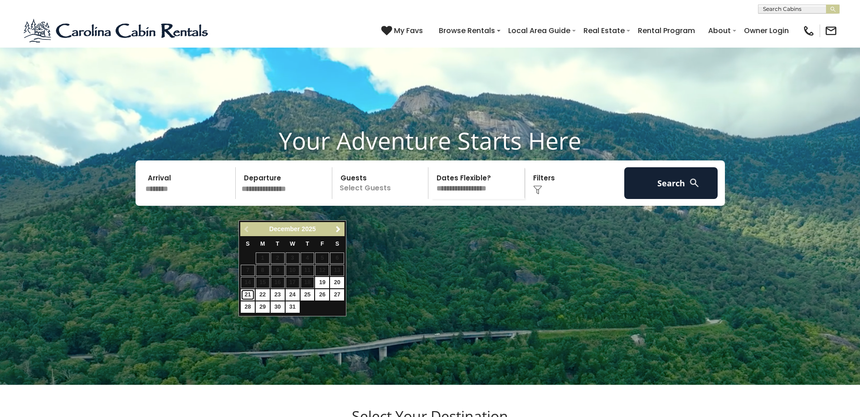
click at [249, 294] on link "21" at bounding box center [248, 294] width 14 height 11
type input "********"
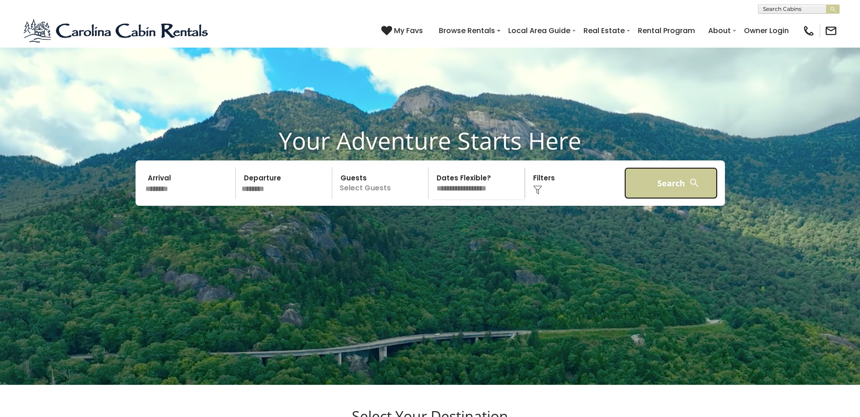
click at [687, 199] on button "Search" at bounding box center [671, 183] width 94 height 32
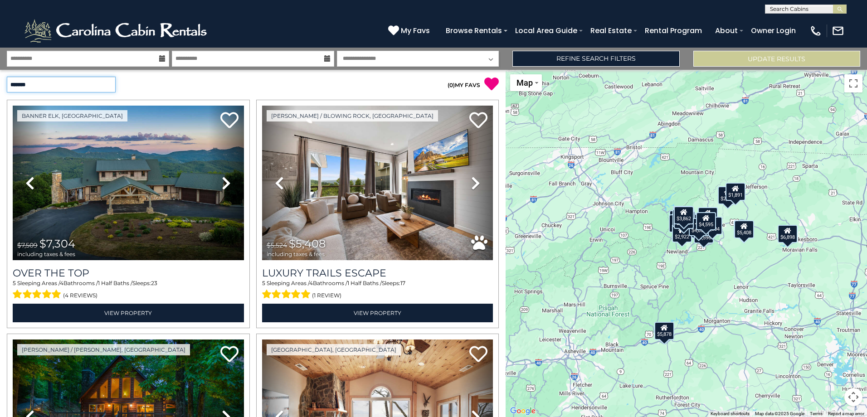
click at [87, 88] on select "**********" at bounding box center [61, 85] width 109 height 16
select select "*********"
click at [7, 77] on select "**********" at bounding box center [61, 85] width 109 height 16
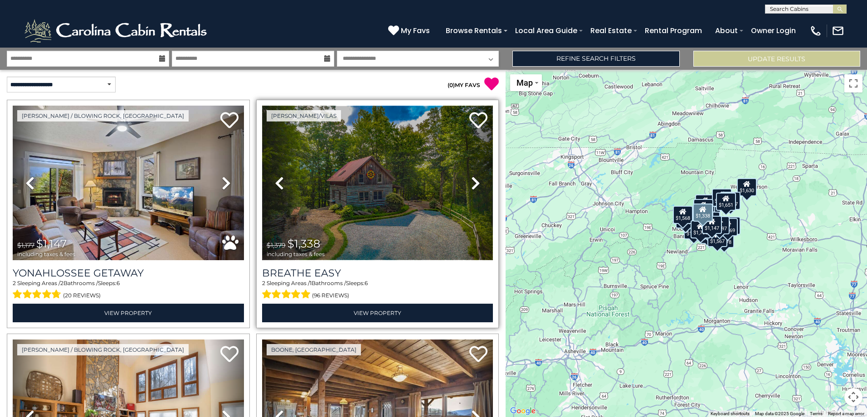
click at [373, 209] on img at bounding box center [377, 183] width 231 height 155
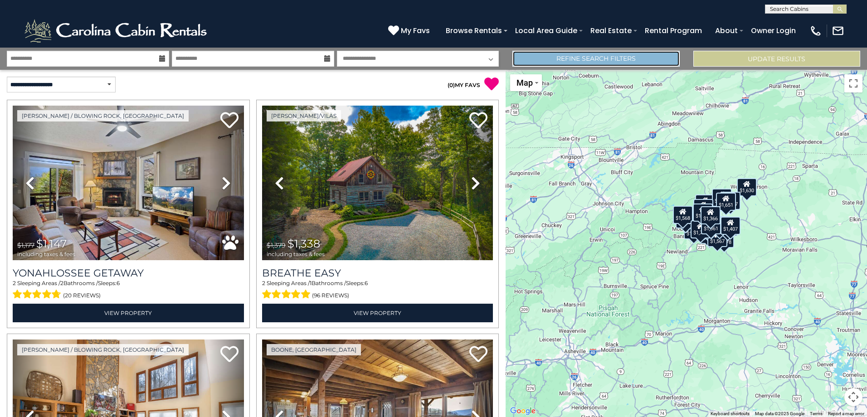
click at [645, 64] on link "Refine Search Filters" at bounding box center [595, 59] width 167 height 16
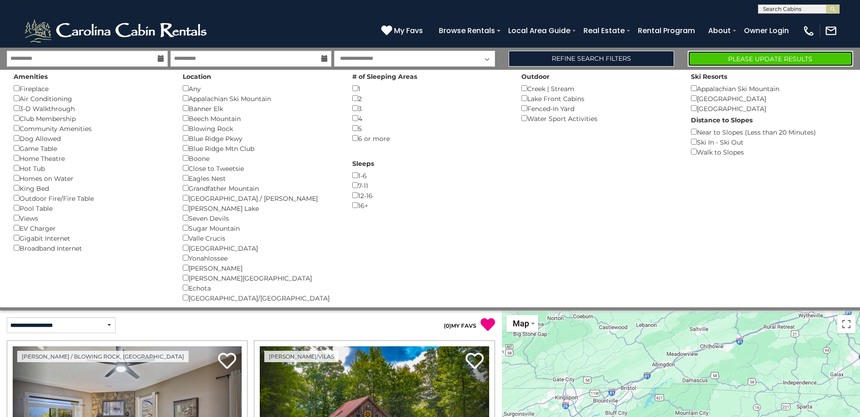
click at [793, 57] on button "Please Update Results" at bounding box center [770, 59] width 165 height 16
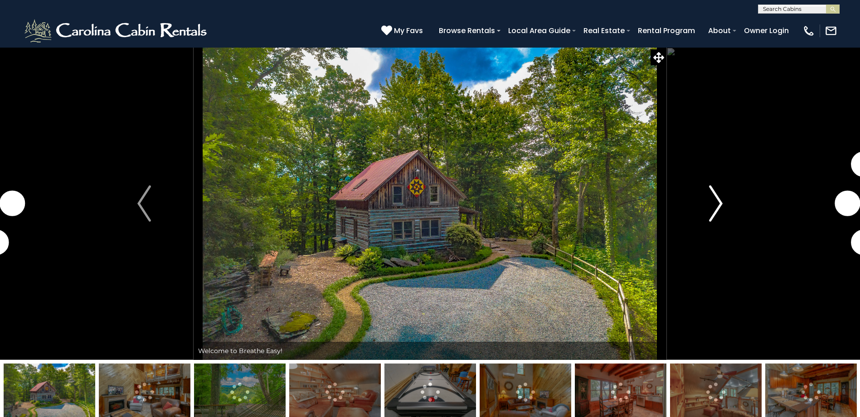
click at [713, 202] on img "Next" at bounding box center [716, 203] width 14 height 36
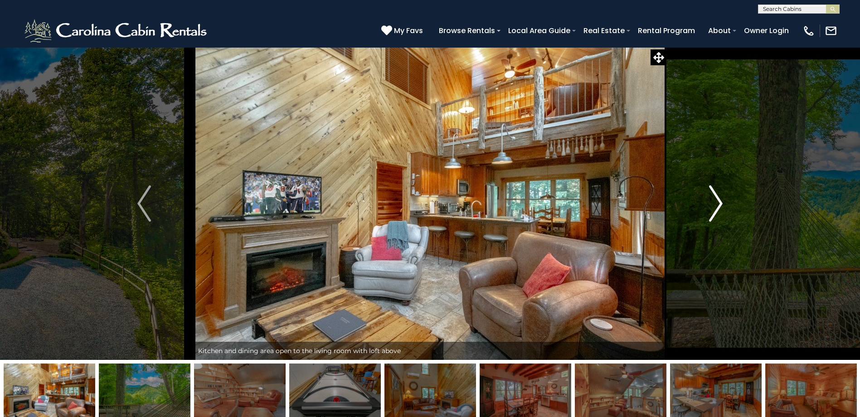
click at [713, 202] on img "Next" at bounding box center [716, 203] width 14 height 36
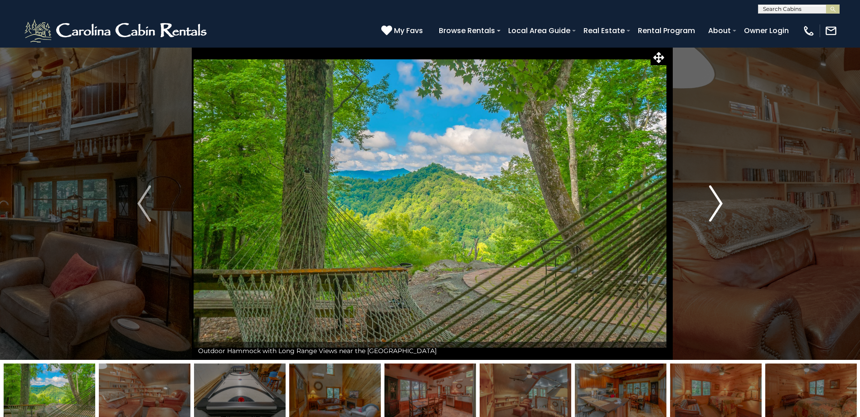
click at [713, 202] on img "Next" at bounding box center [716, 203] width 14 height 36
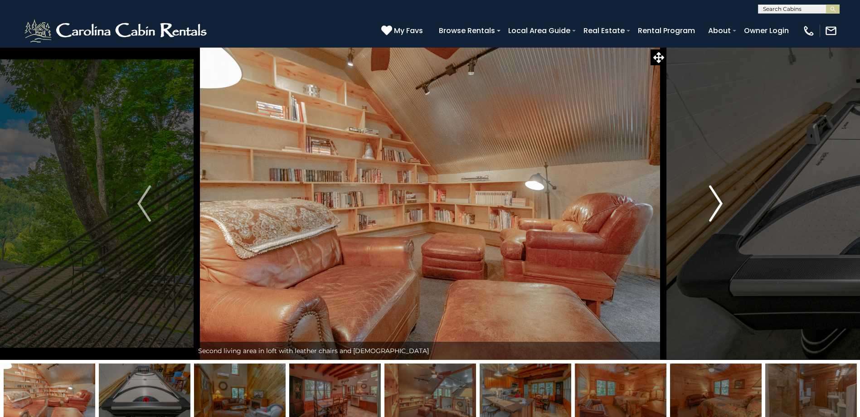
click at [713, 202] on img "Next" at bounding box center [716, 203] width 14 height 36
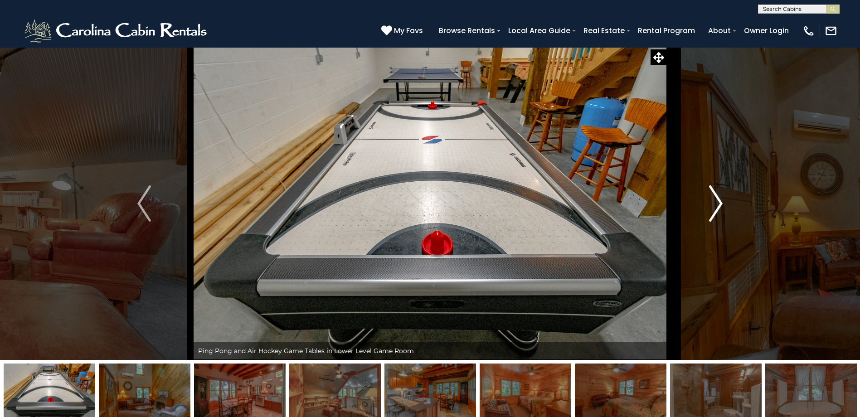
click at [713, 202] on img "Next" at bounding box center [716, 203] width 14 height 36
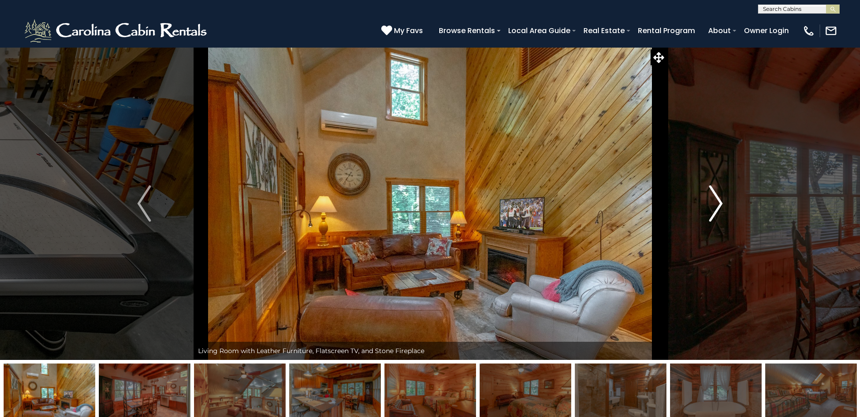
click at [713, 202] on img "Next" at bounding box center [716, 203] width 14 height 36
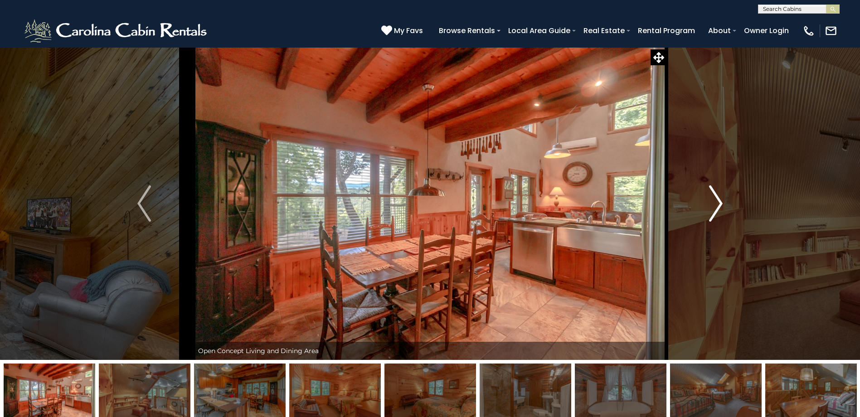
click at [713, 202] on img "Next" at bounding box center [716, 203] width 14 height 36
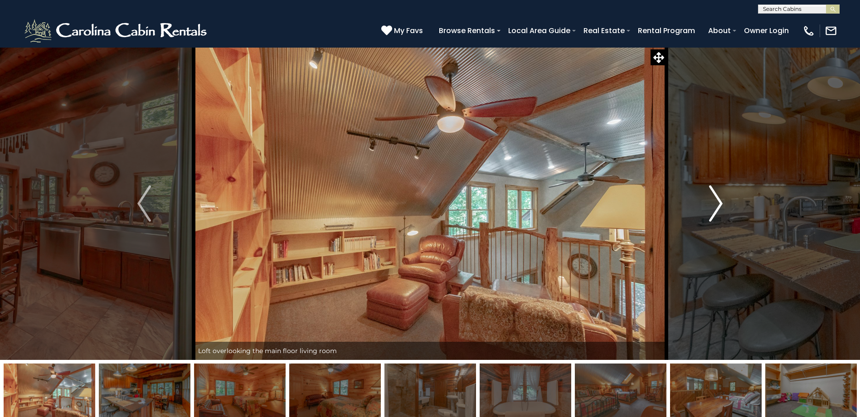
click at [713, 202] on img "Next" at bounding box center [716, 203] width 14 height 36
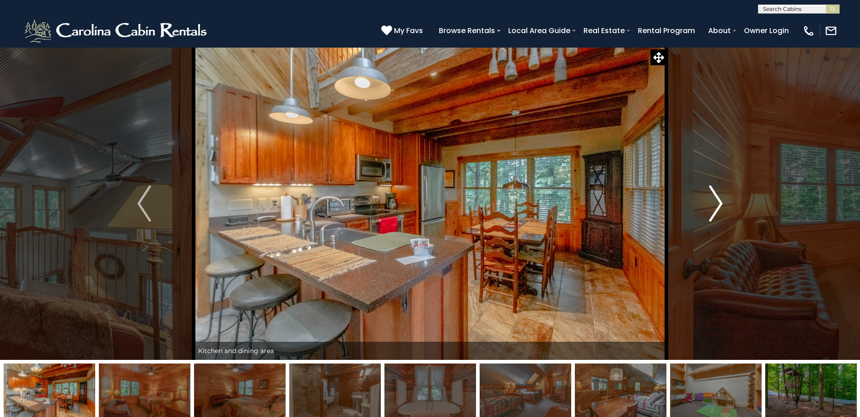
click at [713, 202] on img "Next" at bounding box center [716, 203] width 14 height 36
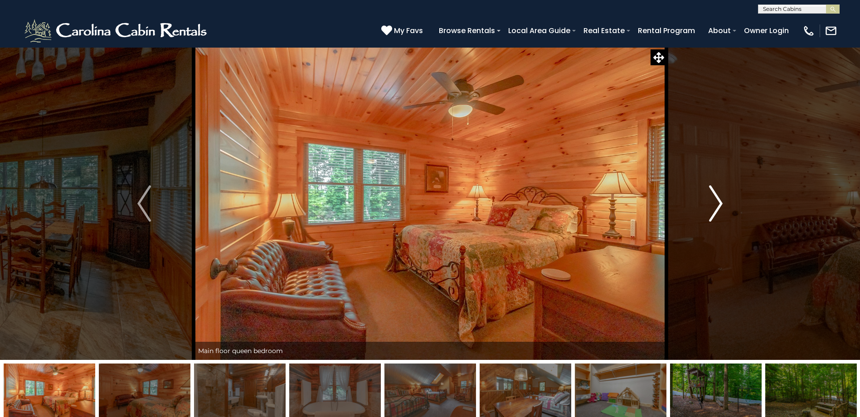
click at [713, 202] on img "Next" at bounding box center [716, 203] width 14 height 36
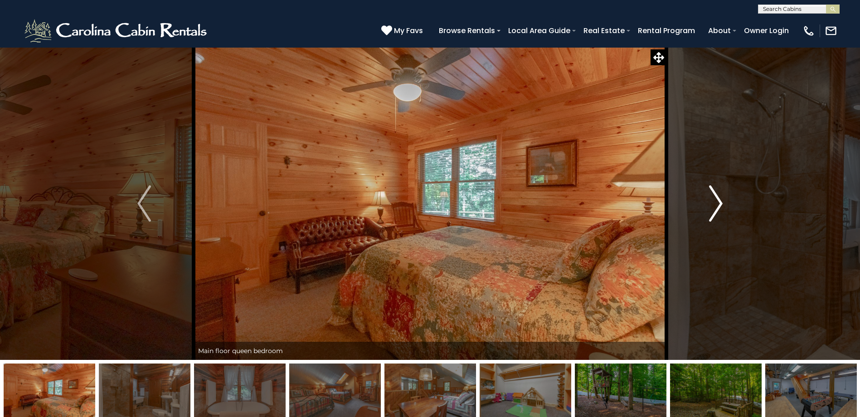
click at [713, 202] on img "Next" at bounding box center [716, 203] width 14 height 36
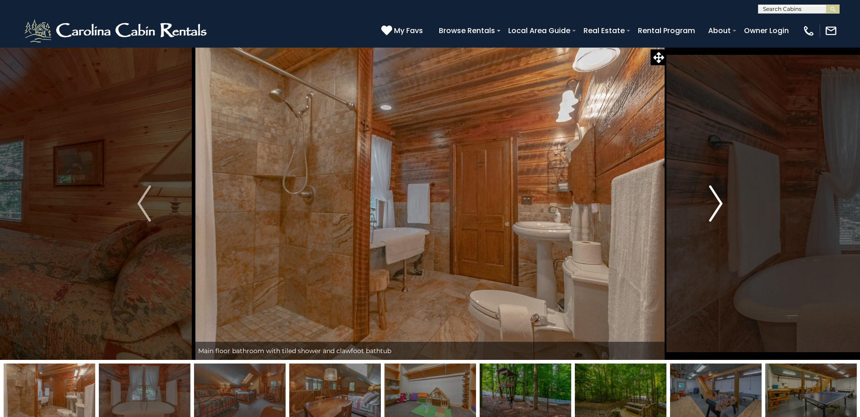
click at [709, 103] on button "Next" at bounding box center [715, 203] width 99 height 313
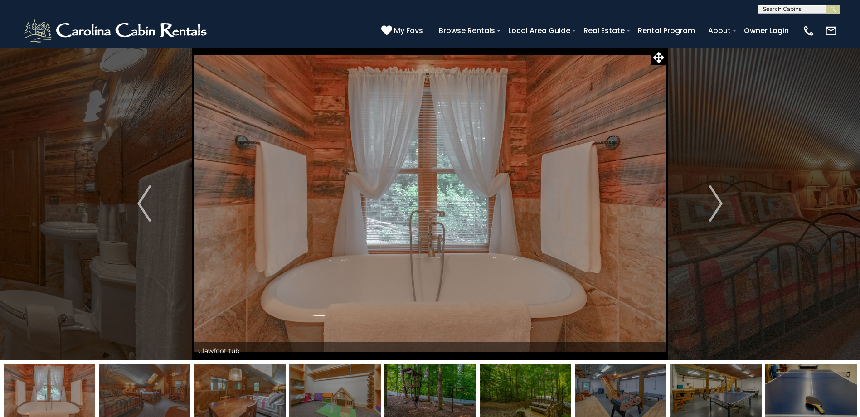
click at [354, 21] on div "(828) 295-6000 My Favs Browse Rentals Local Area Guide Activities & Attractions…" at bounding box center [430, 31] width 860 height 34
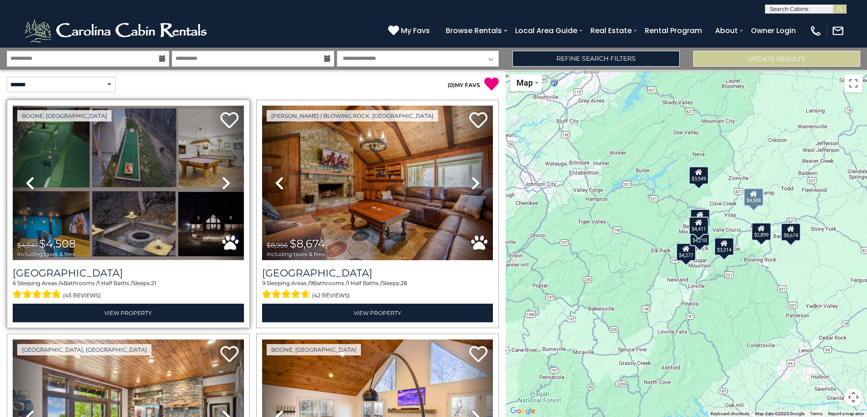
click at [127, 198] on img at bounding box center [128, 183] width 231 height 155
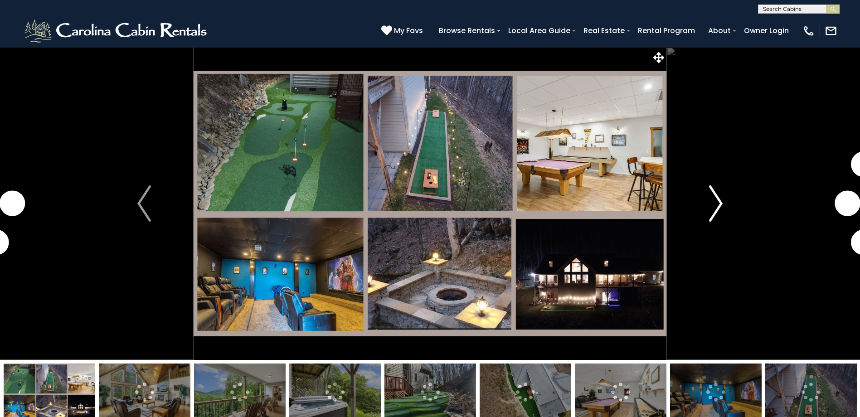
click at [725, 200] on button "Next" at bounding box center [715, 203] width 99 height 313
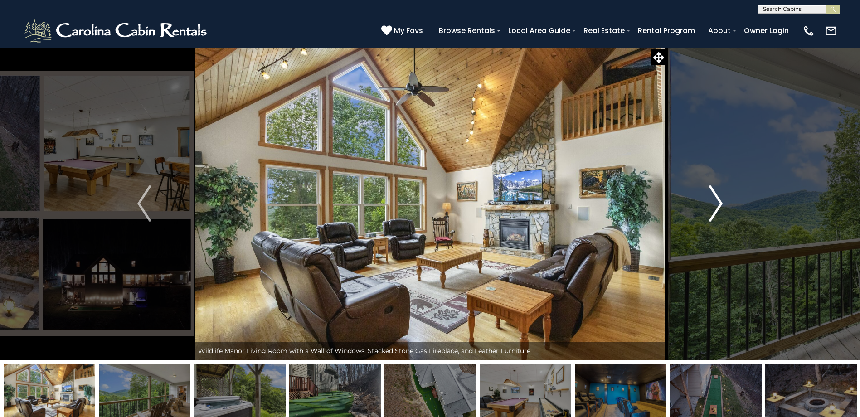
click at [725, 200] on button "Next" at bounding box center [715, 203] width 99 height 313
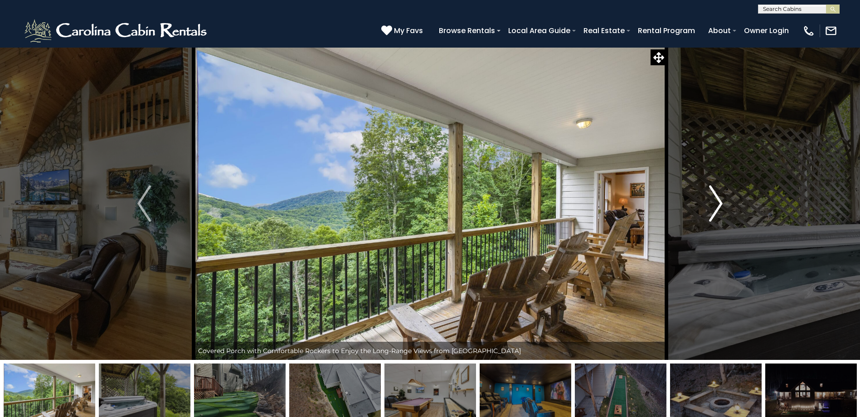
click at [725, 200] on button "Next" at bounding box center [715, 203] width 99 height 313
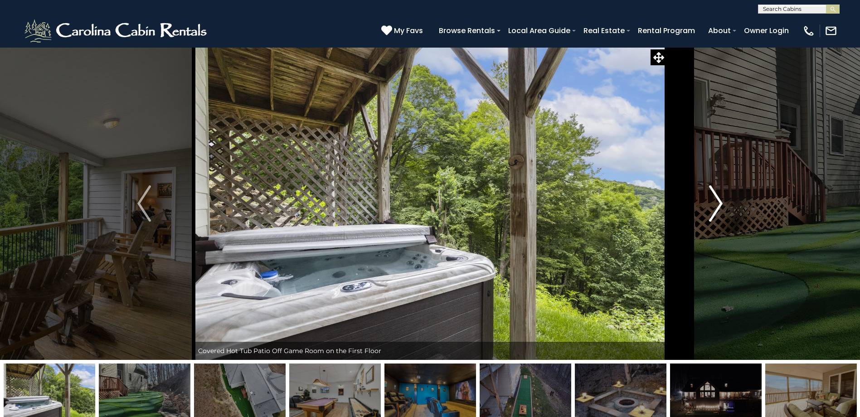
click at [725, 200] on button "Next" at bounding box center [715, 203] width 99 height 313
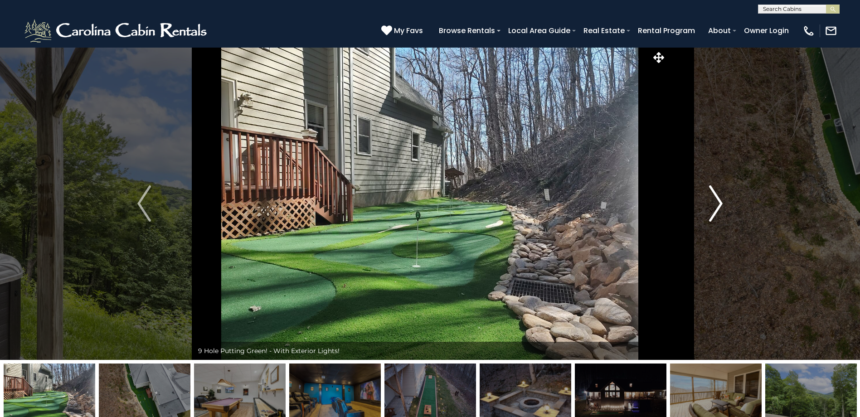
click at [726, 200] on button "Next" at bounding box center [715, 203] width 99 height 313
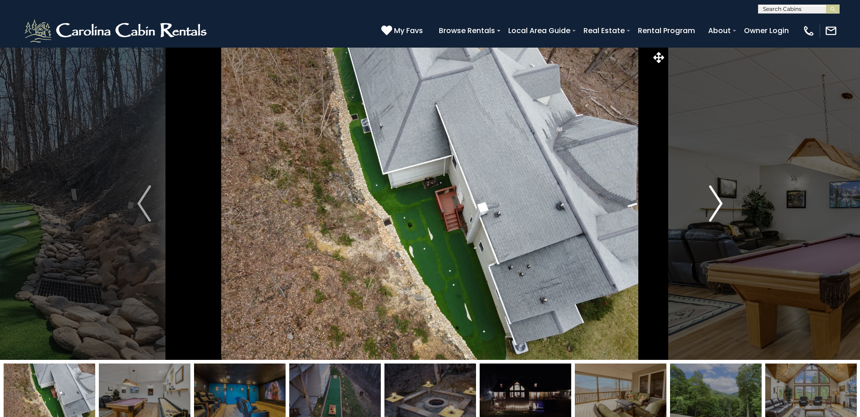
click at [726, 200] on button "Next" at bounding box center [715, 203] width 99 height 313
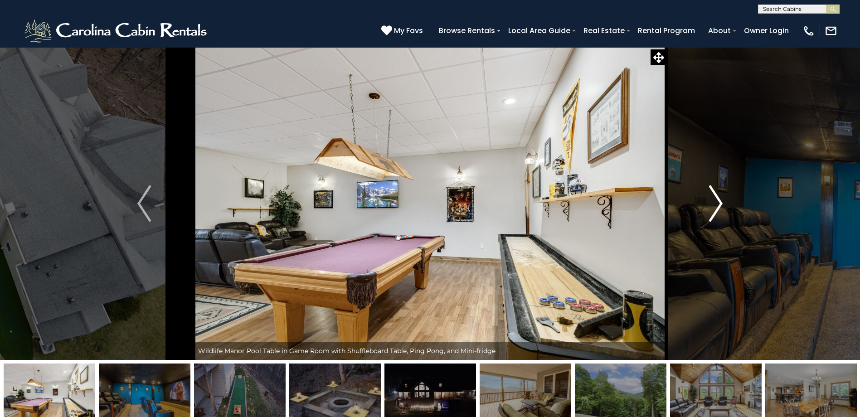
click at [726, 200] on button "Next" at bounding box center [715, 203] width 99 height 313
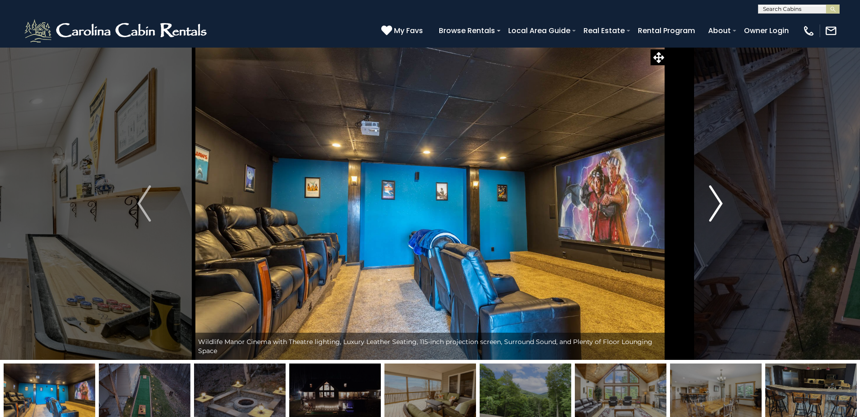
click at [729, 200] on button "Next" at bounding box center [715, 203] width 99 height 313
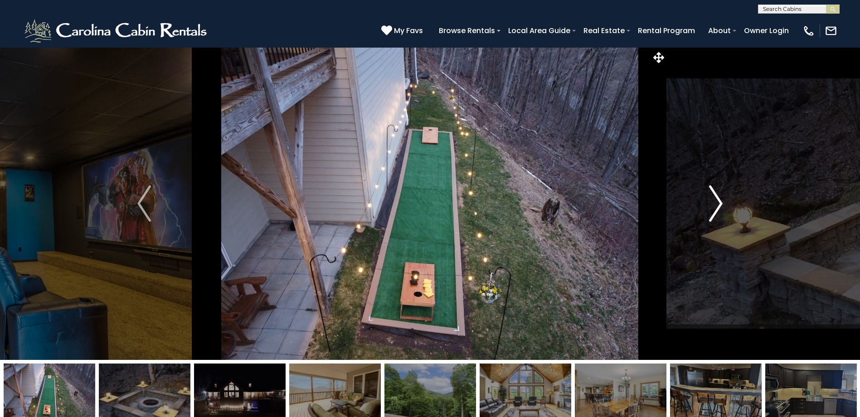
click at [729, 200] on button "Next" at bounding box center [715, 203] width 99 height 313
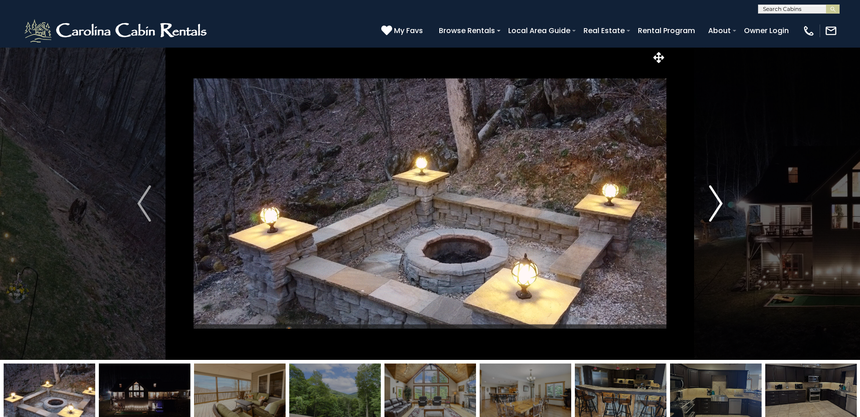
click at [738, 205] on button "Next" at bounding box center [715, 203] width 99 height 313
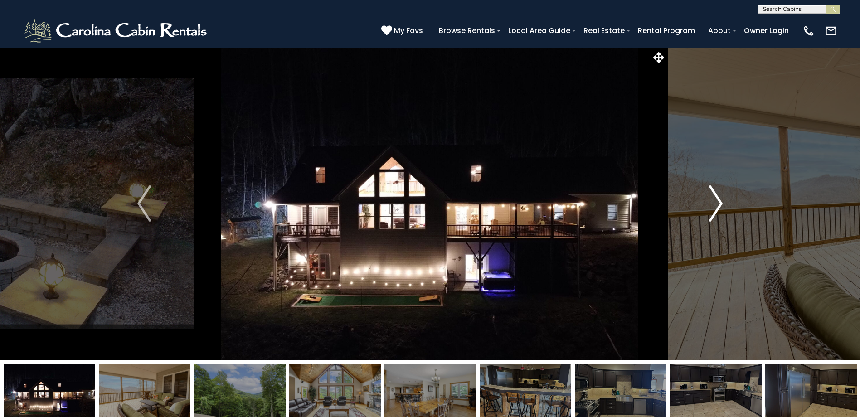
click at [738, 205] on button "Next" at bounding box center [715, 203] width 99 height 313
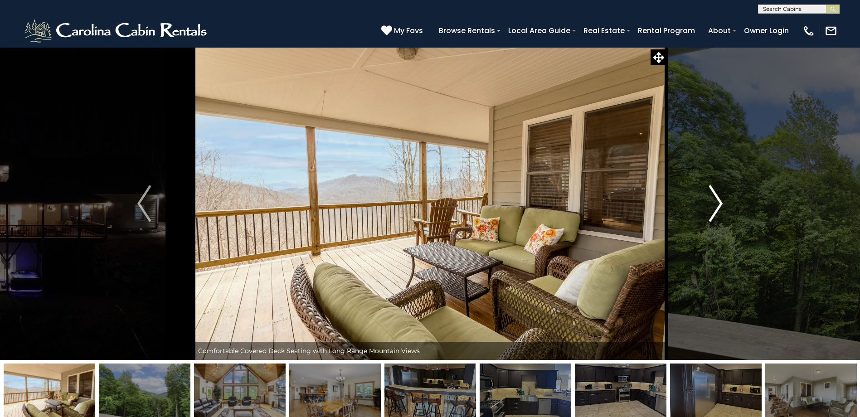
click at [738, 205] on button "Next" at bounding box center [715, 203] width 99 height 313
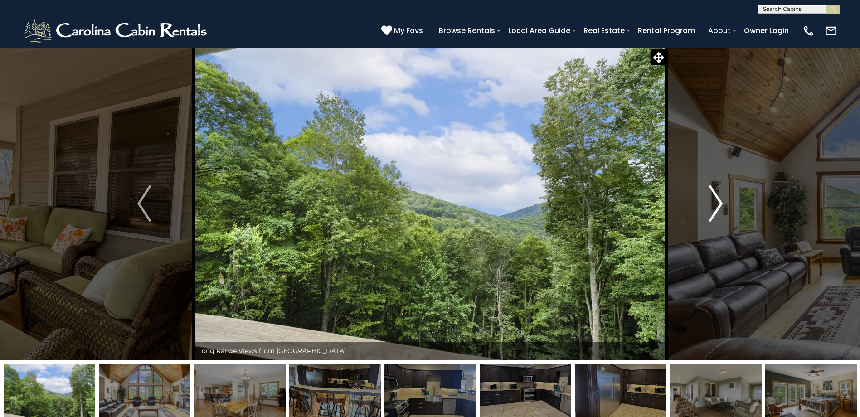
click at [738, 205] on button "Next" at bounding box center [715, 203] width 99 height 313
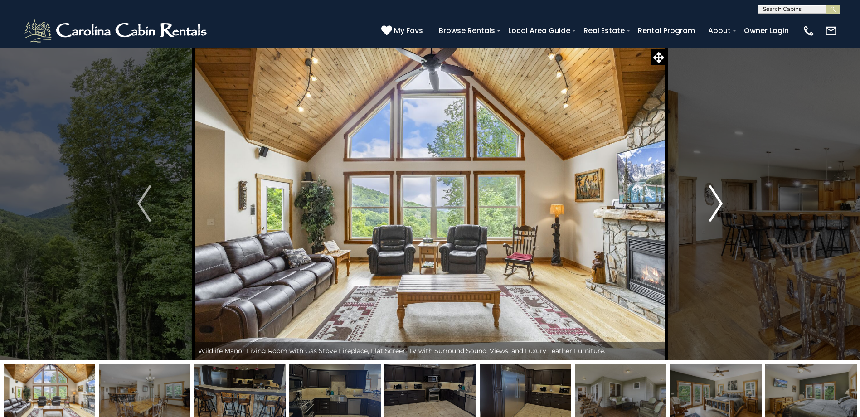
click at [738, 205] on button "Next" at bounding box center [715, 203] width 99 height 313
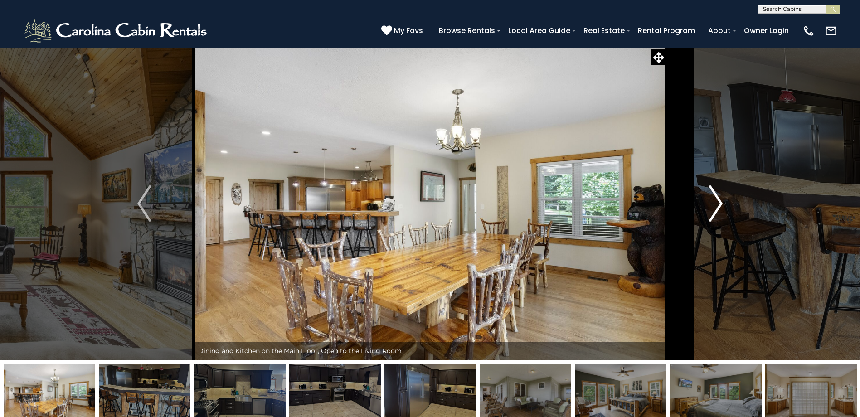
click at [738, 205] on button "Next" at bounding box center [715, 203] width 99 height 313
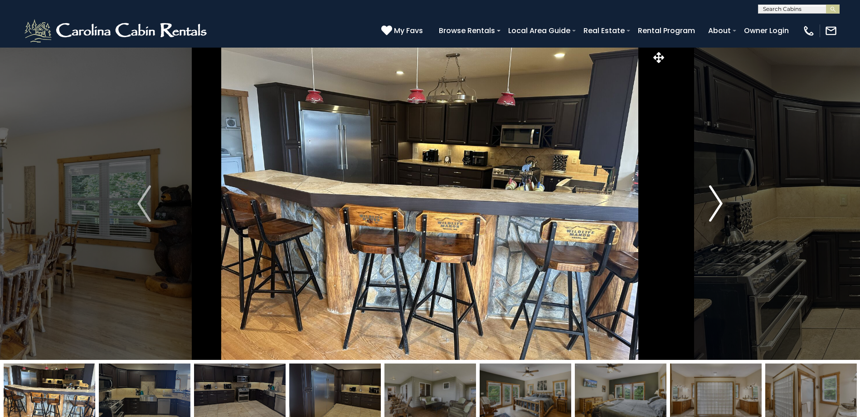
click at [738, 205] on button "Next" at bounding box center [715, 203] width 99 height 313
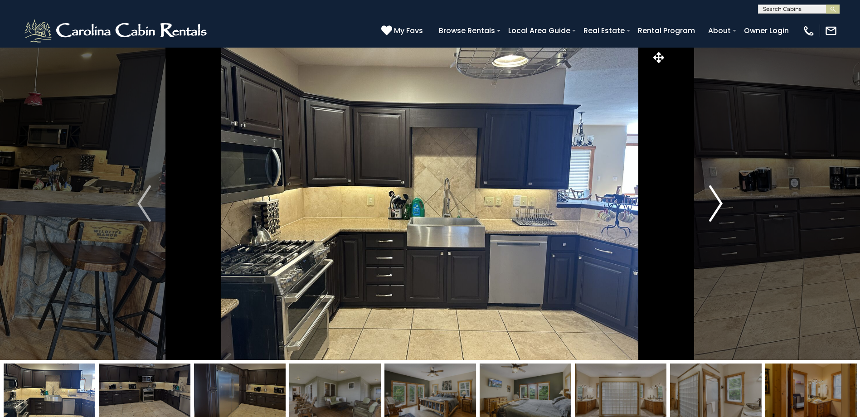
click at [738, 205] on button "Next" at bounding box center [715, 203] width 99 height 313
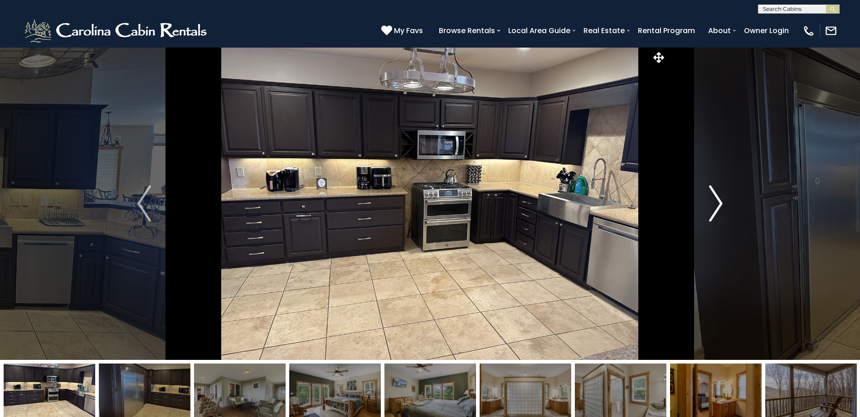
click at [738, 205] on button "Next" at bounding box center [715, 203] width 99 height 313
